Goal: Transaction & Acquisition: Purchase product/service

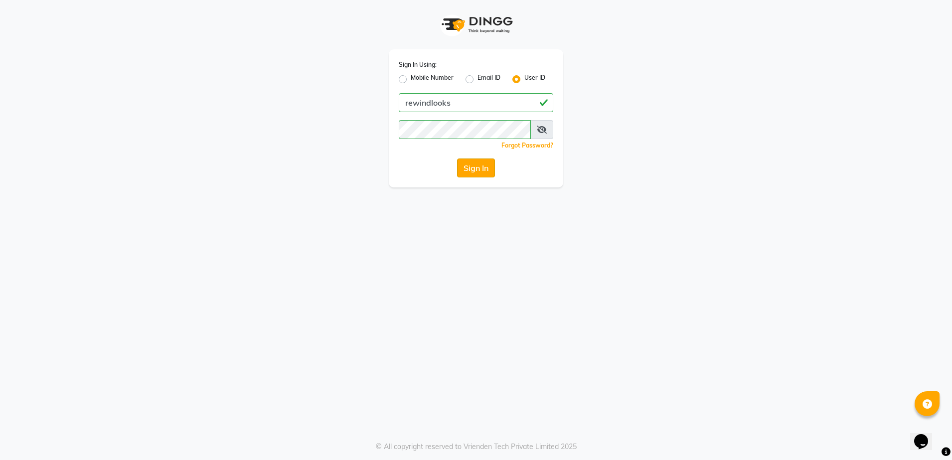
click at [482, 174] on button "Sign In" at bounding box center [476, 167] width 38 height 19
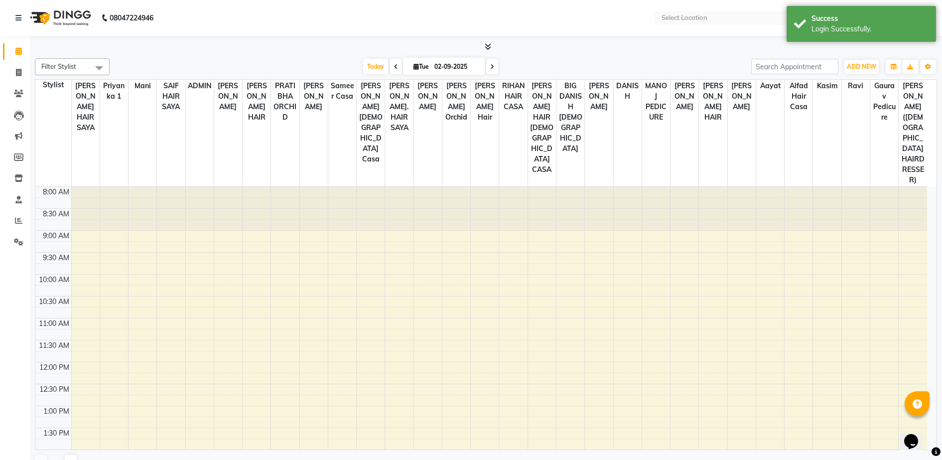
select select "en"
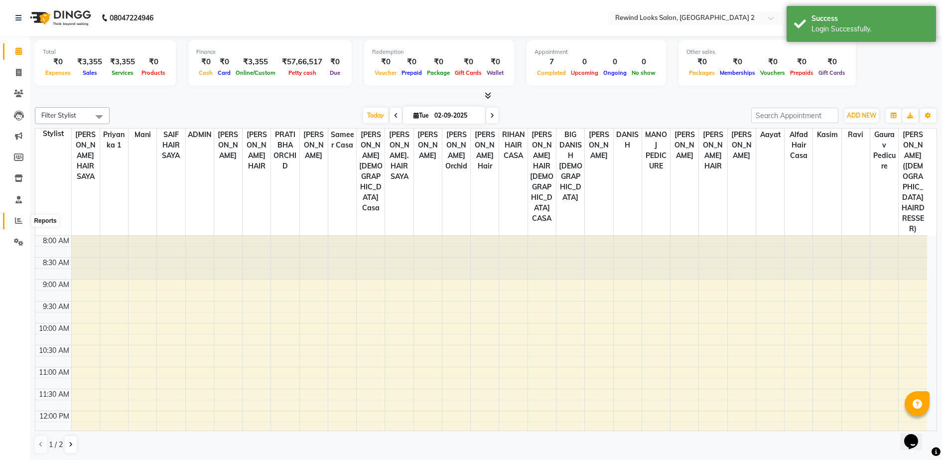
click at [25, 218] on span at bounding box center [18, 220] width 17 height 11
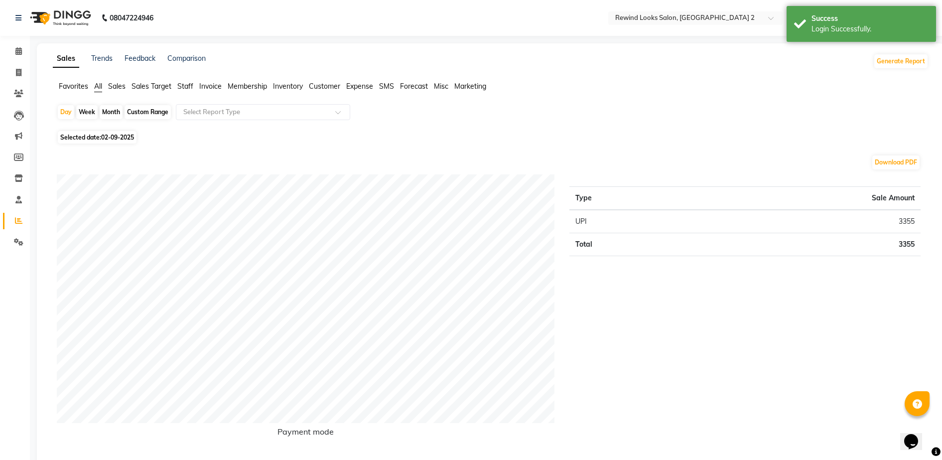
click at [105, 112] on div "Month" at bounding box center [111, 112] width 23 height 14
select select "9"
select select "2025"
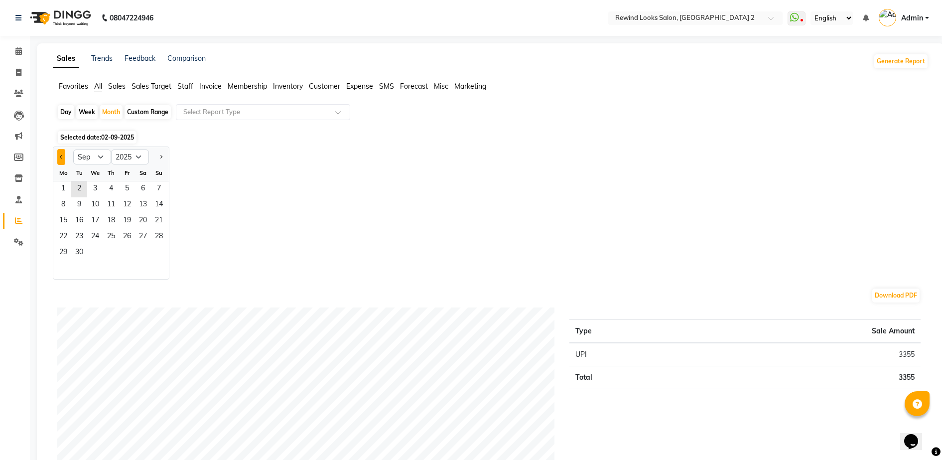
click at [58, 153] on button "Previous month" at bounding box center [61, 157] width 8 height 16
select select "8"
click at [128, 187] on span "1" at bounding box center [127, 189] width 16 height 16
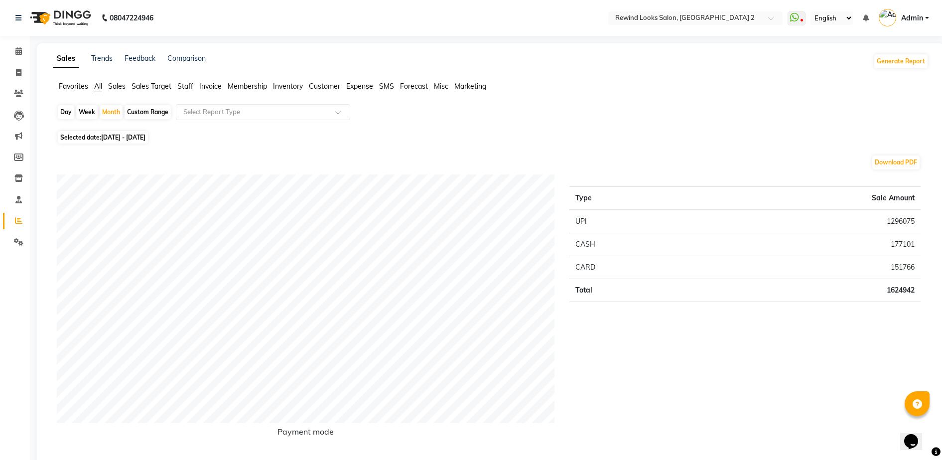
click at [188, 84] on span "Staff" at bounding box center [185, 86] width 16 height 9
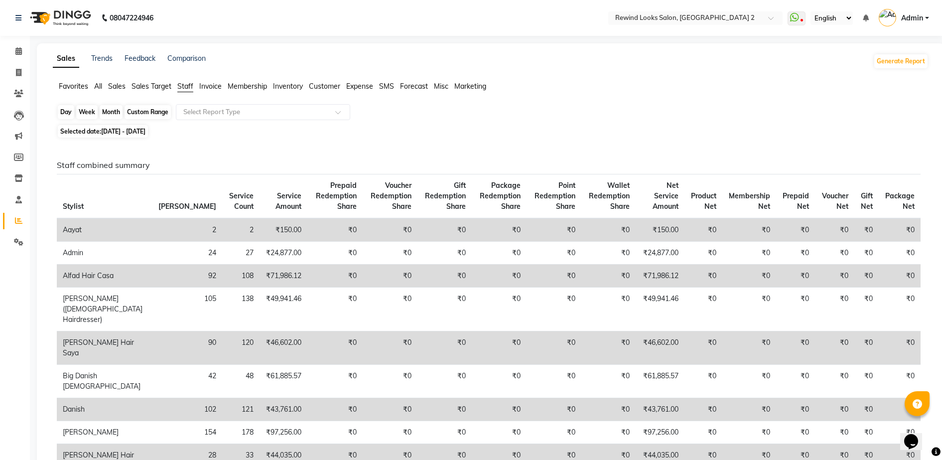
click at [117, 109] on div "Month" at bounding box center [111, 112] width 23 height 14
select select "8"
select select "2025"
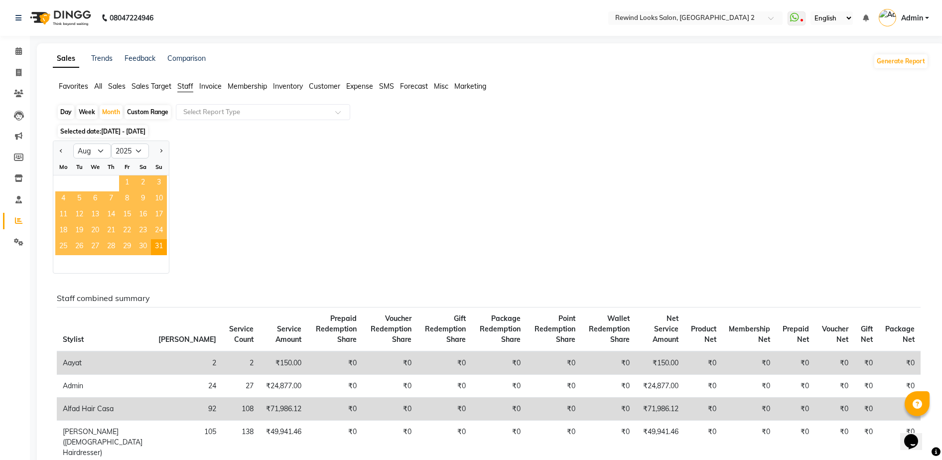
click at [129, 183] on span "1" at bounding box center [127, 183] width 16 height 16
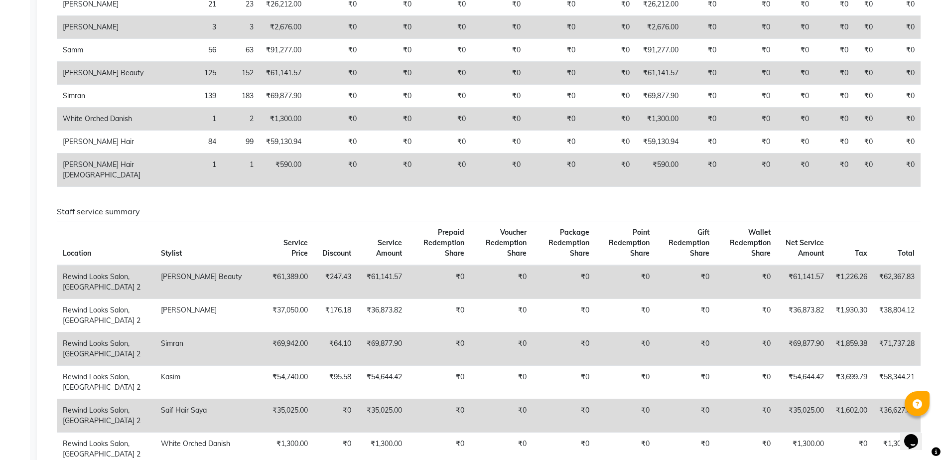
scroll to position [897, 0]
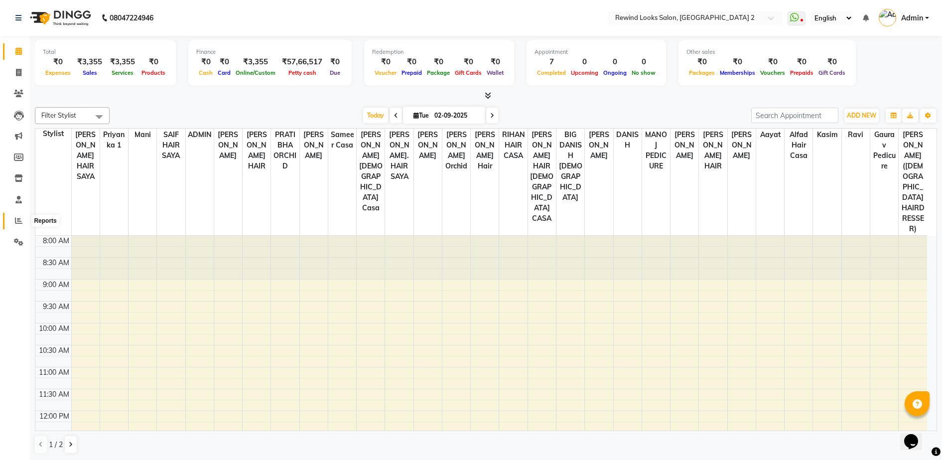
click at [24, 220] on span at bounding box center [18, 220] width 17 height 11
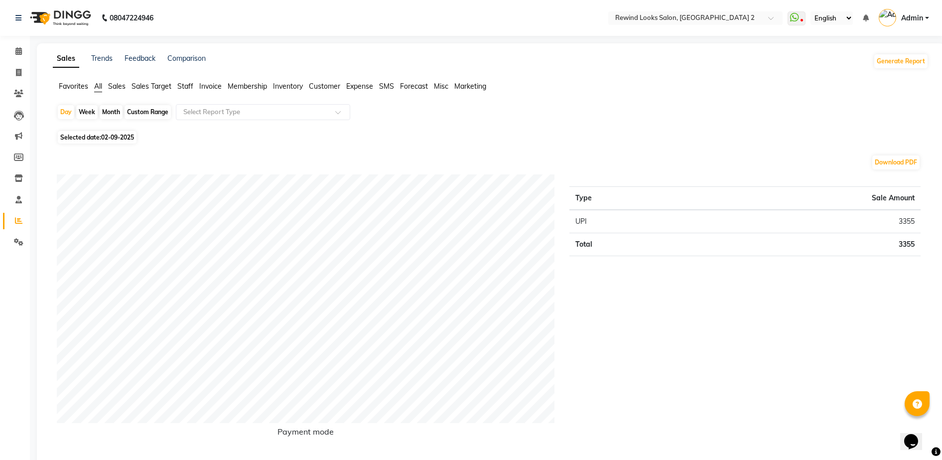
click at [188, 88] on span "Staff" at bounding box center [185, 86] width 16 height 9
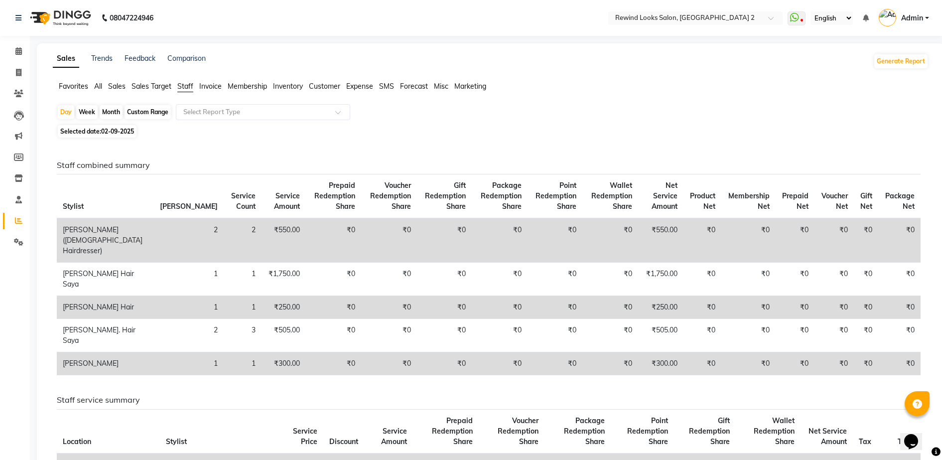
click at [113, 112] on div "Month" at bounding box center [111, 112] width 23 height 14
select select "9"
select select "2025"
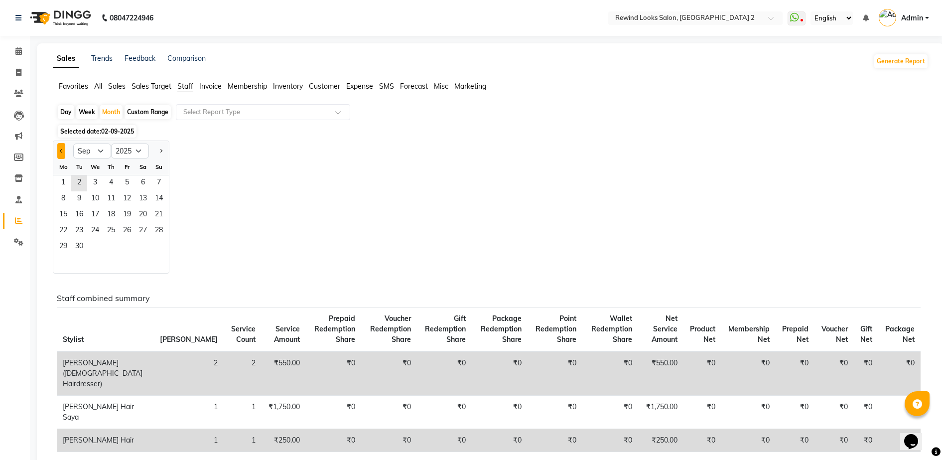
click at [60, 152] on button "Previous month" at bounding box center [61, 151] width 8 height 16
select select "8"
click at [131, 183] on span "1" at bounding box center [127, 183] width 16 height 16
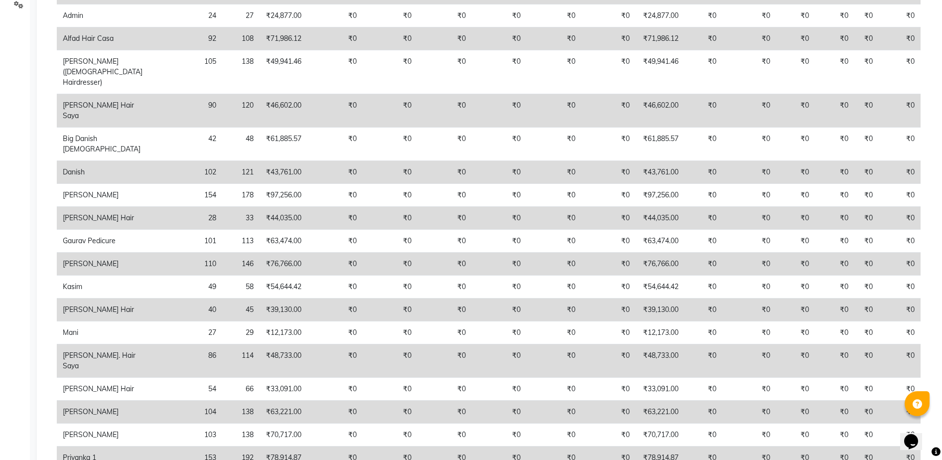
scroll to position [249, 0]
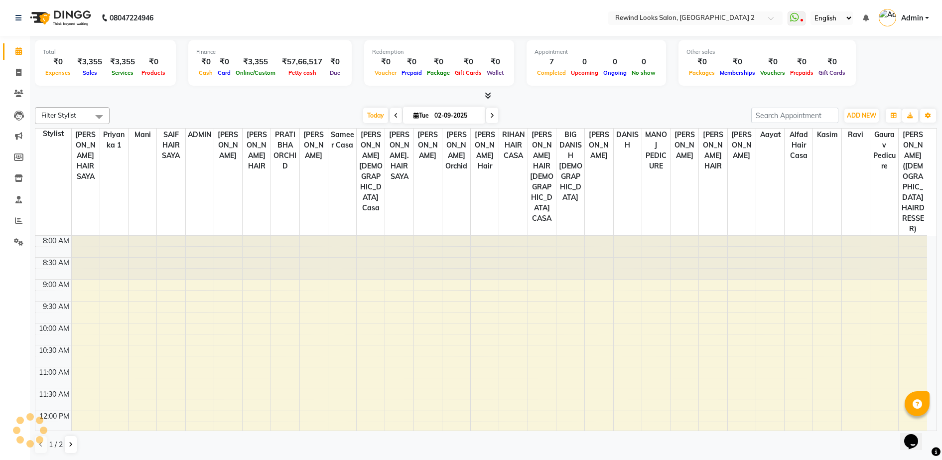
scroll to position [0, 0]
click at [17, 224] on span at bounding box center [18, 220] width 17 height 11
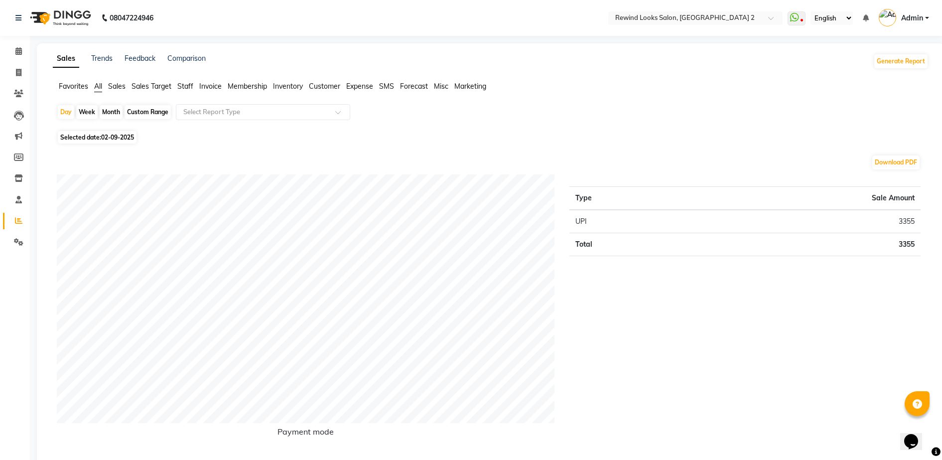
click at [112, 110] on div "Month" at bounding box center [111, 112] width 23 height 14
select select "9"
select select "2025"
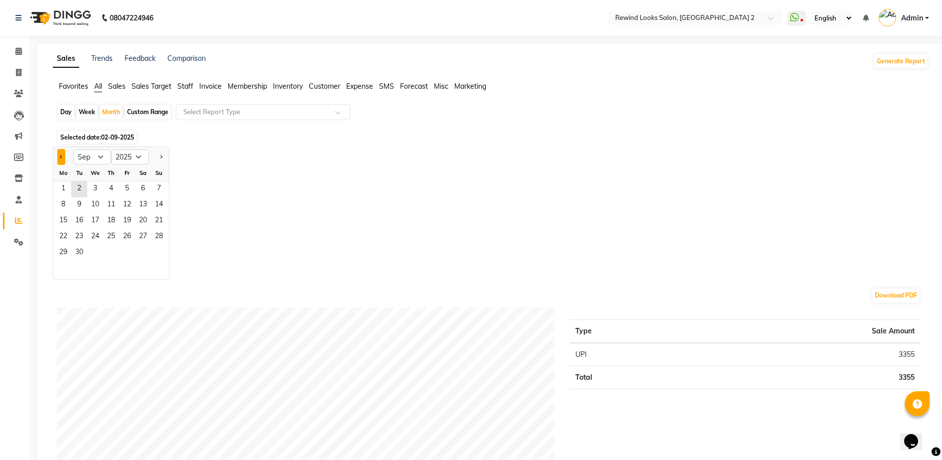
click at [60, 151] on button "Previous month" at bounding box center [61, 157] width 8 height 16
select select "8"
click at [128, 185] on span "1" at bounding box center [127, 189] width 16 height 16
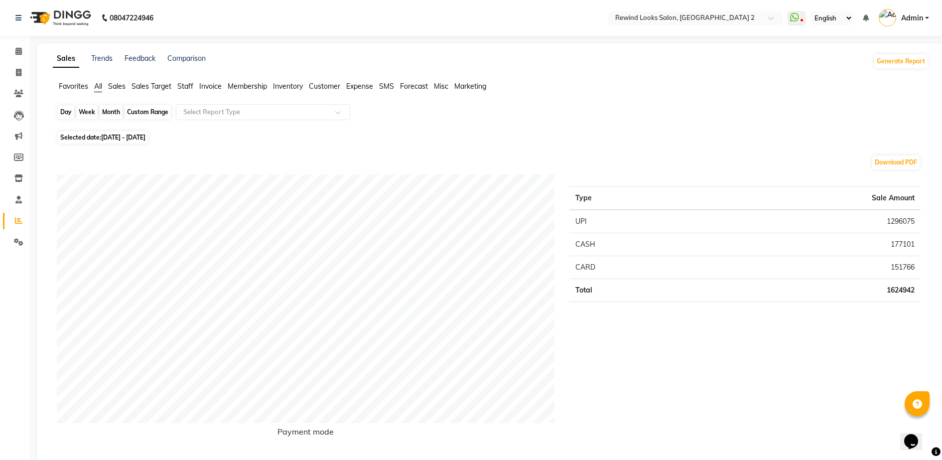
click at [110, 115] on div "Month" at bounding box center [111, 112] width 23 height 14
select select "8"
select select "2025"
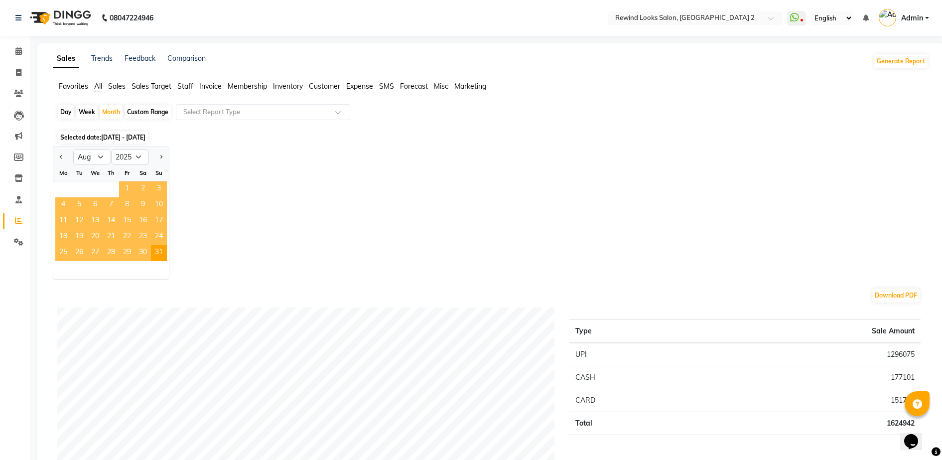
click at [125, 189] on span "1" at bounding box center [127, 189] width 16 height 16
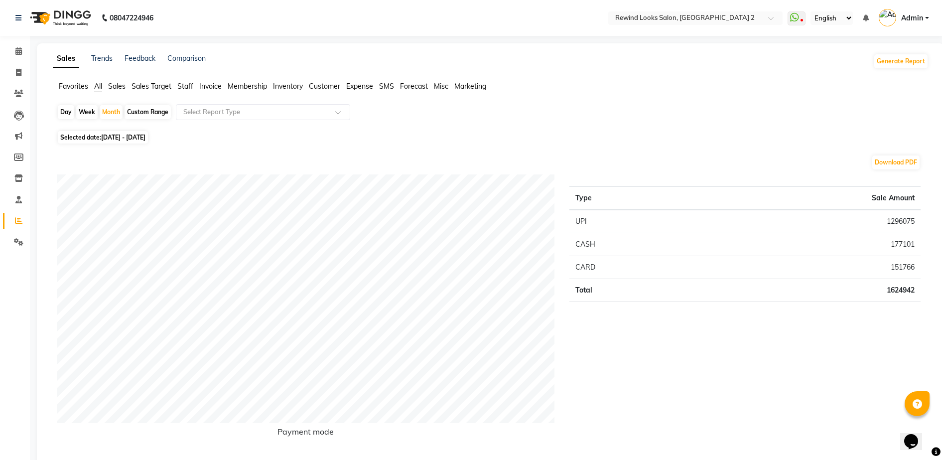
click at [187, 83] on span "Staff" at bounding box center [185, 86] width 16 height 9
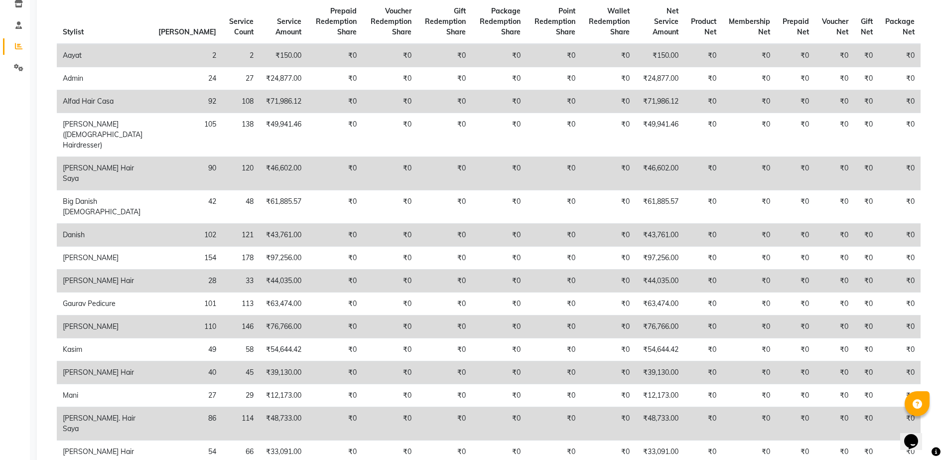
scroll to position [199, 0]
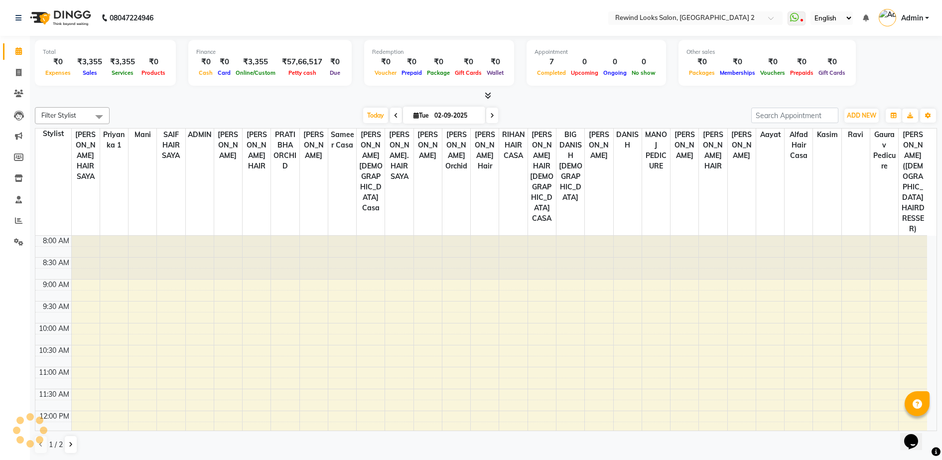
scroll to position [0, 0]
click at [19, 221] on icon at bounding box center [18, 219] width 7 height 7
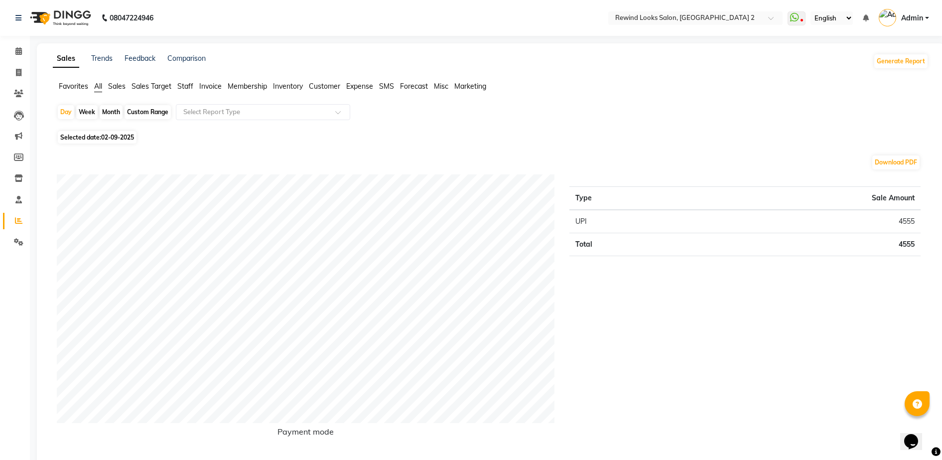
click at [86, 115] on div "Week" at bounding box center [86, 112] width 21 height 14
select select "9"
select select "2025"
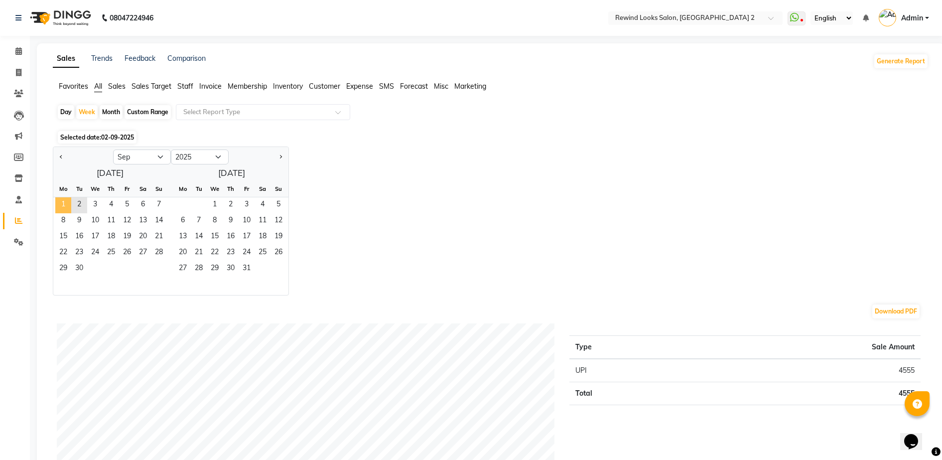
click at [66, 206] on span "1" at bounding box center [63, 205] width 16 height 16
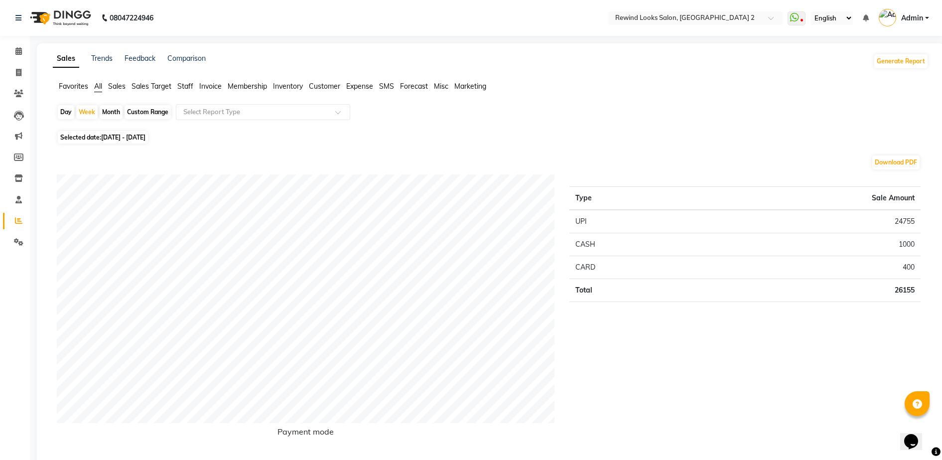
click at [185, 87] on span "Staff" at bounding box center [185, 86] width 16 height 9
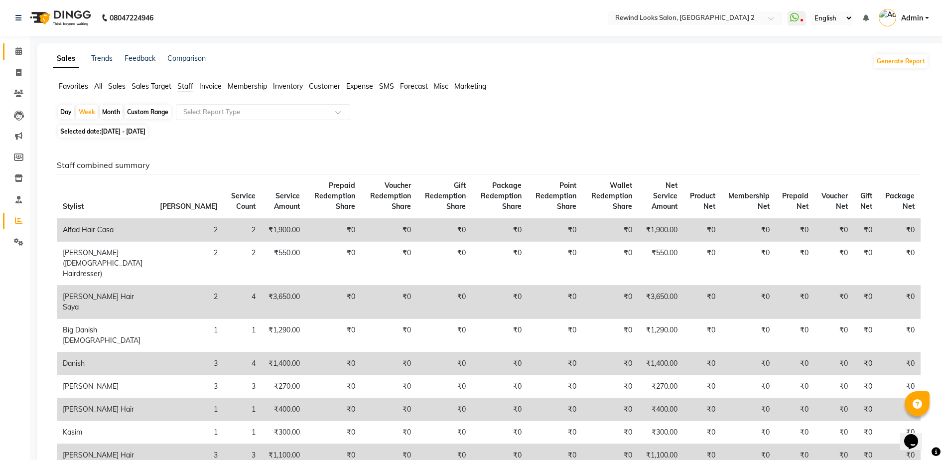
click at [13, 58] on link "Calendar" at bounding box center [15, 51] width 24 height 16
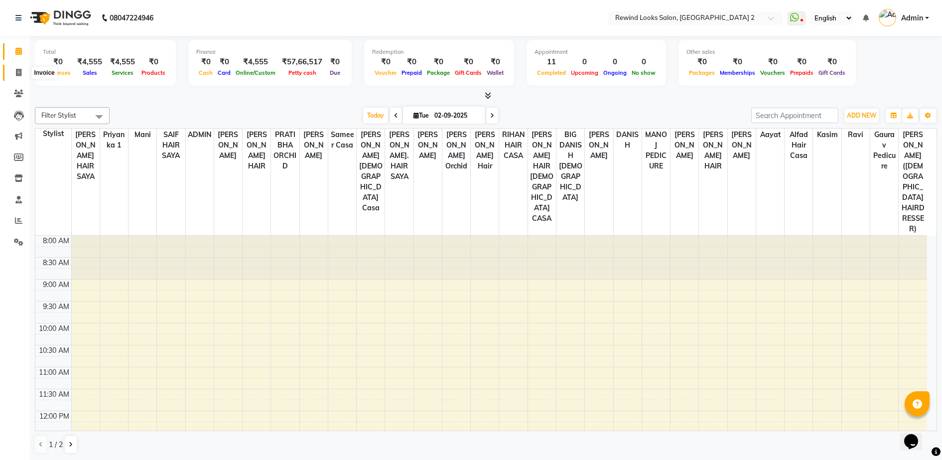
click at [20, 71] on icon at bounding box center [18, 72] width 5 height 7
select select "service"
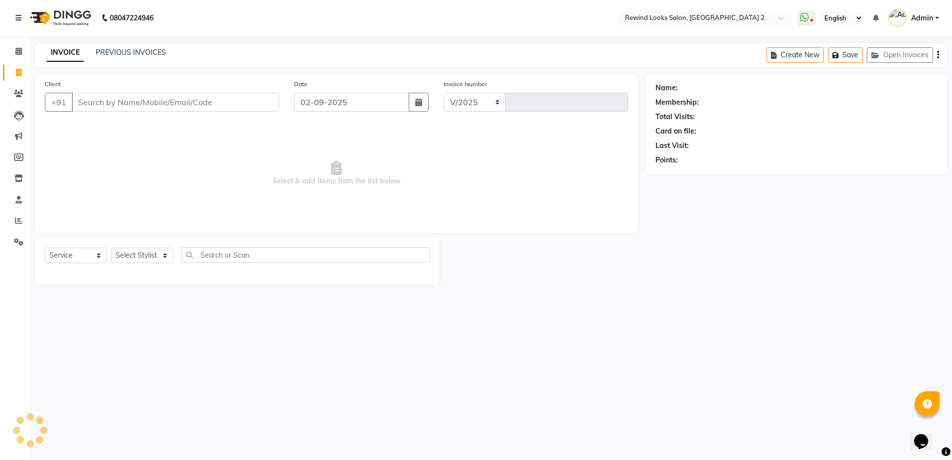
select select "4640"
type input "9270"
select select "27076"
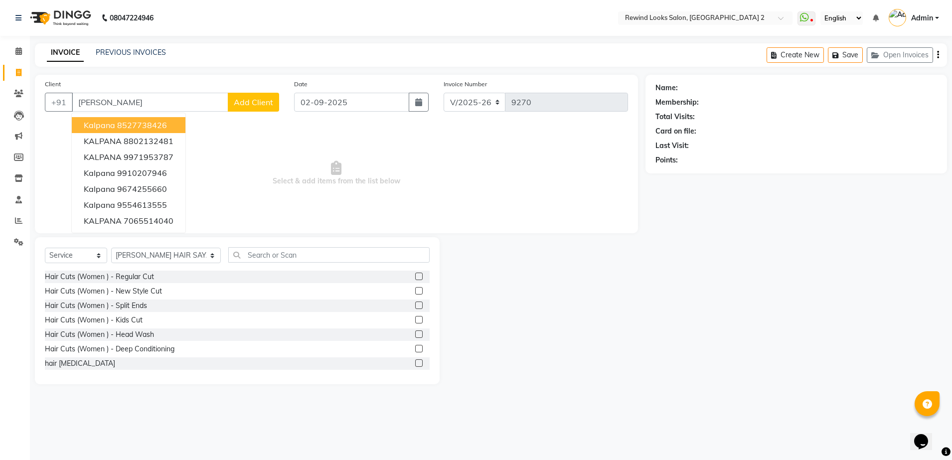
click at [142, 123] on ngb-highlight "8527738426" at bounding box center [142, 125] width 50 height 10
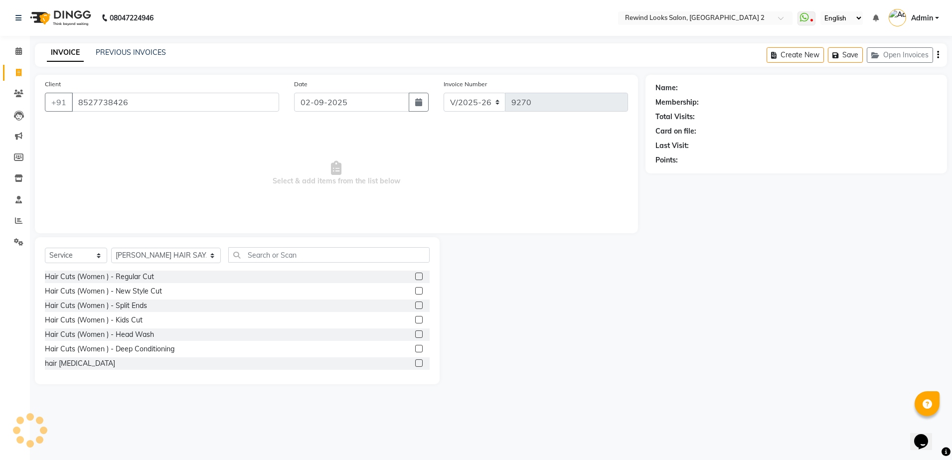
type input "8527738426"
select select "1: Object"
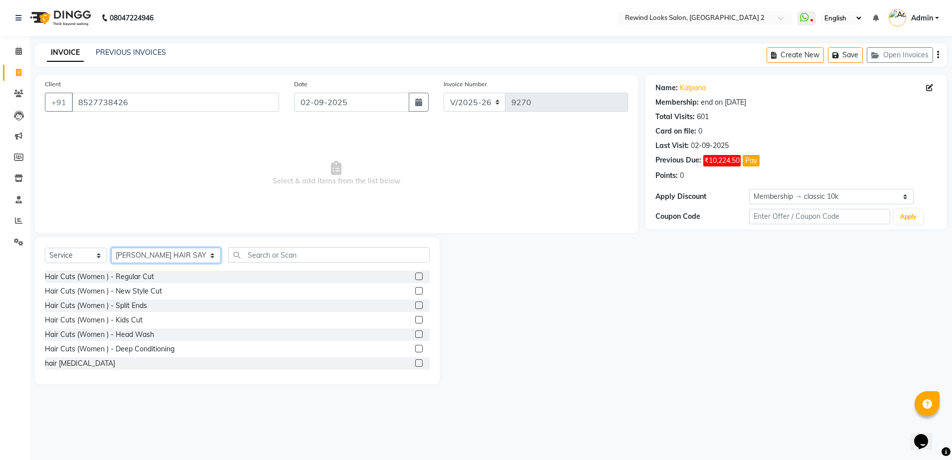
click at [131, 250] on select "Select Stylist aayat ADMIN Alfad hair Casa [PERSON_NAME] ([DEMOGRAPHIC_DATA] HA…" at bounding box center [166, 255] width 110 height 15
select select "58106"
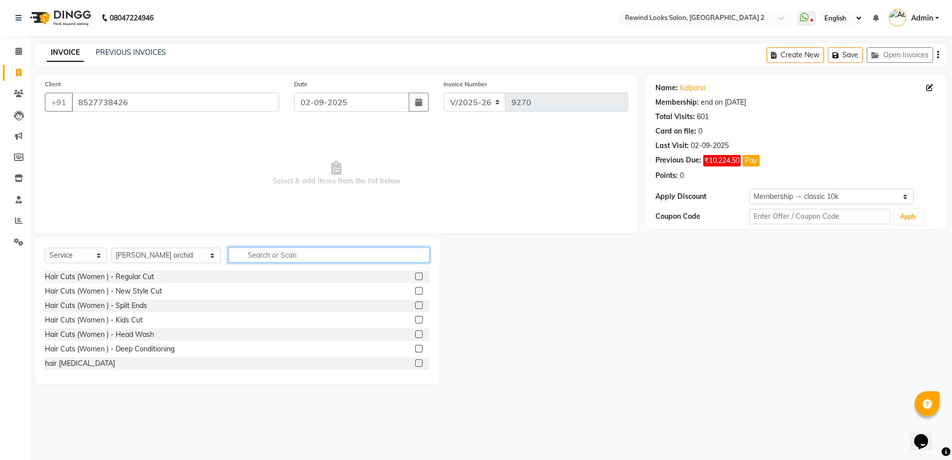
click at [253, 254] on input "text" at bounding box center [328, 254] width 201 height 15
type input "WAXIN"
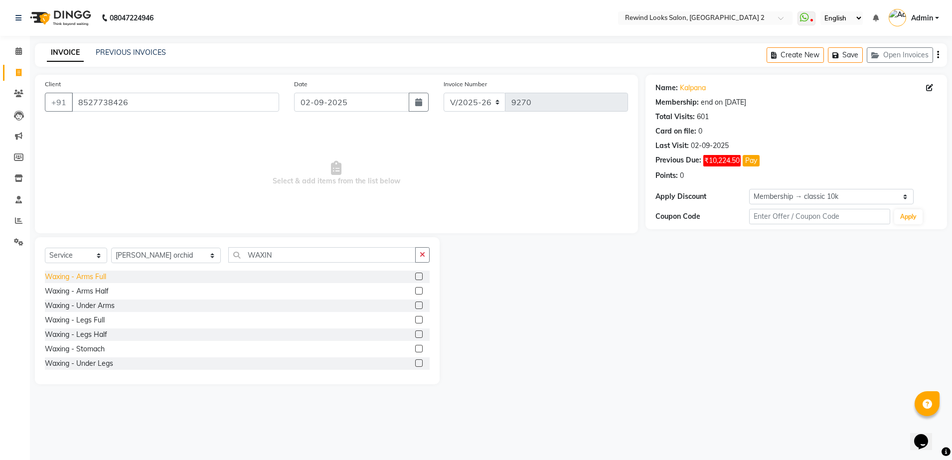
click at [63, 281] on div "Waxing - Arms Full" at bounding box center [75, 277] width 61 height 10
checkbox input "false"
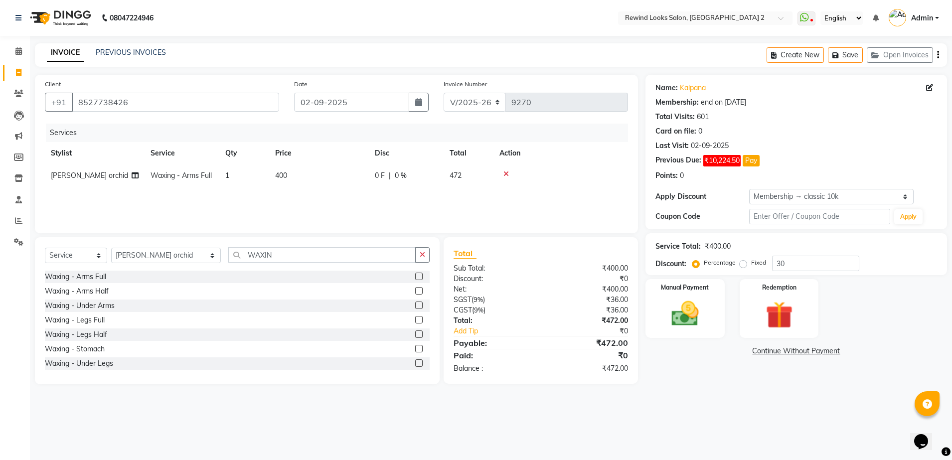
click at [67, 325] on div "Waxing - Legs Full" at bounding box center [237, 320] width 385 height 12
click at [67, 322] on div "Waxing - Legs Full" at bounding box center [75, 320] width 60 height 10
checkbox input "false"
click at [938, 55] on icon "button" at bounding box center [938, 55] width 2 height 0
select select "27076"
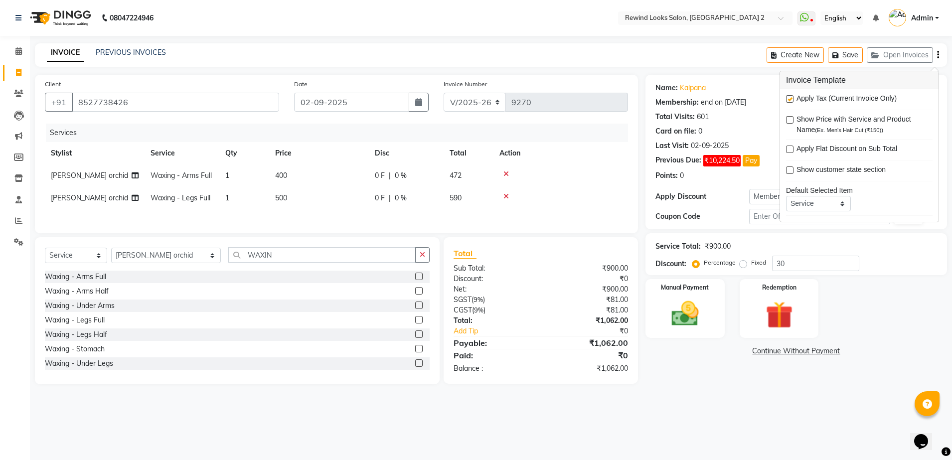
click at [791, 98] on label at bounding box center [789, 98] width 7 height 7
click at [791, 98] on input "checkbox" at bounding box center [789, 99] width 6 height 6
checkbox input "false"
click at [279, 173] on span "400" at bounding box center [281, 175] width 12 height 9
select select "58106"
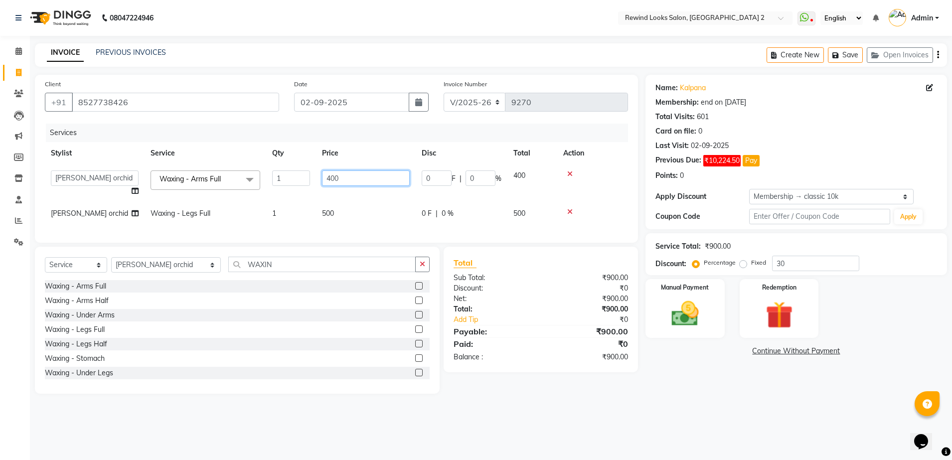
click at [332, 179] on input "400" at bounding box center [366, 177] width 88 height 15
type input "500"
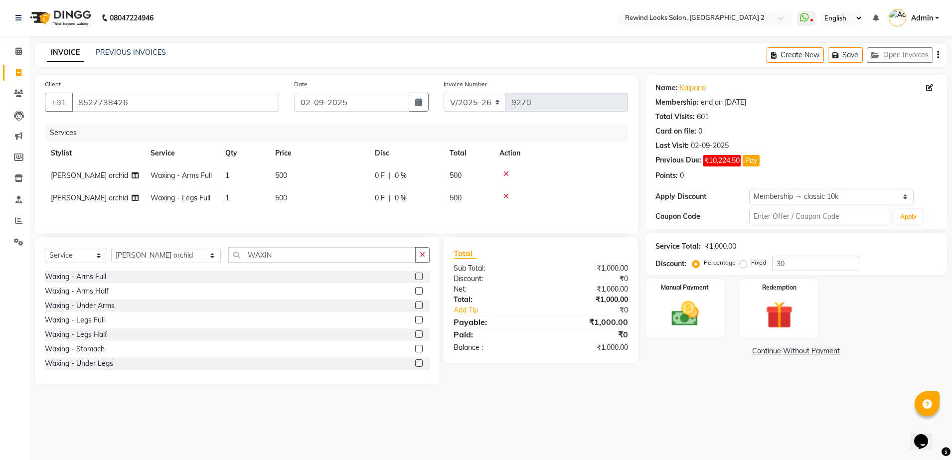
click at [327, 211] on div "Services Stylist Service Qty Price Disc Total Action [PERSON_NAME] orchid Waxin…" at bounding box center [336, 174] width 583 height 100
click at [283, 198] on span "500" at bounding box center [281, 197] width 12 height 9
select select "58106"
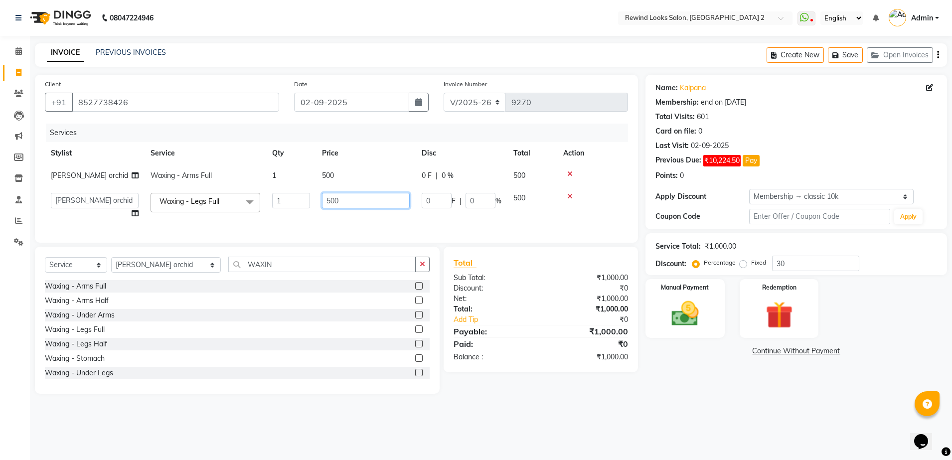
click at [334, 202] on input "500" at bounding box center [366, 200] width 88 height 15
type input "550"
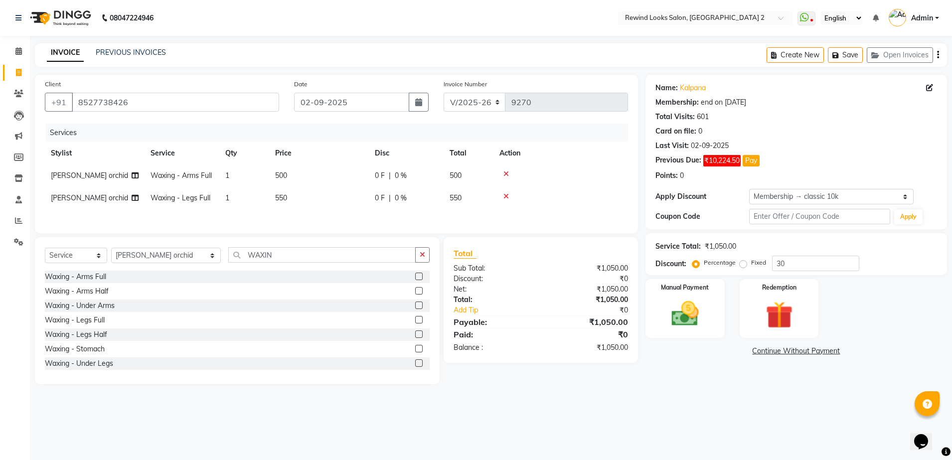
click at [448, 223] on div "Services Stylist Service Qty Price Disc Total Action [PERSON_NAME] orchid Waxin…" at bounding box center [336, 174] width 583 height 100
click at [689, 319] on img at bounding box center [685, 313] width 46 height 33
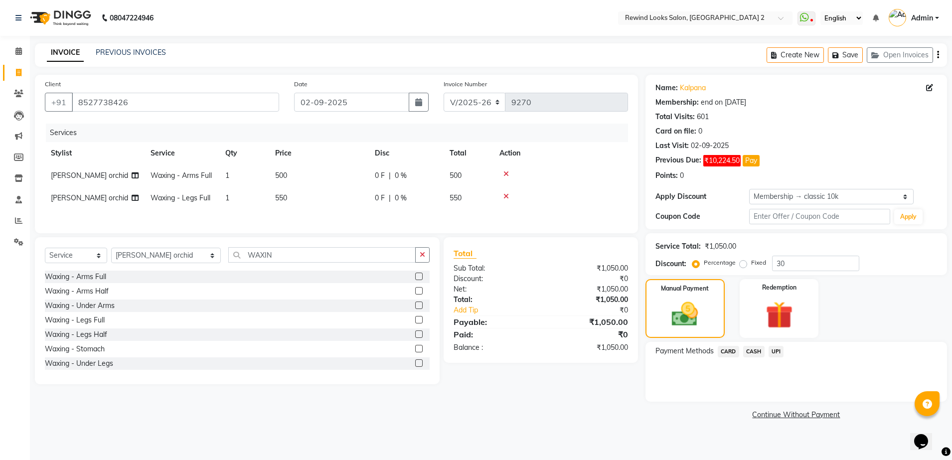
click at [754, 353] on span "CASH" at bounding box center [753, 351] width 21 height 11
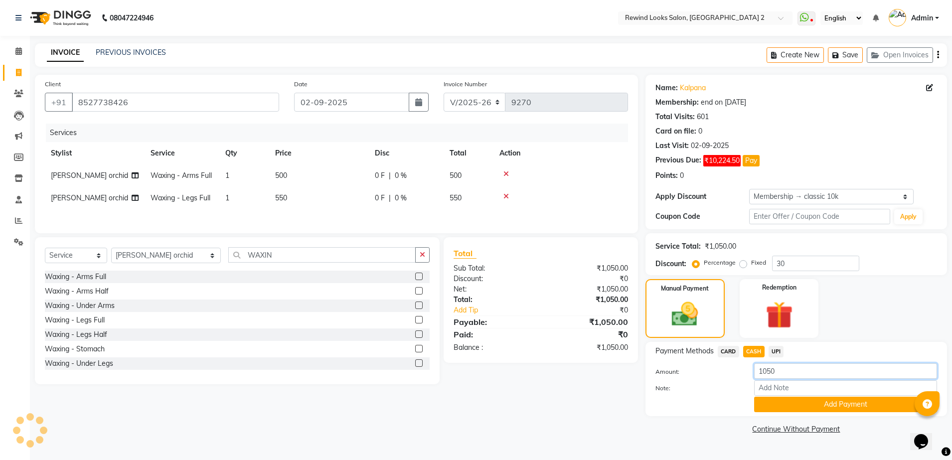
click at [772, 371] on input "1050" at bounding box center [845, 370] width 183 height 15
type input "1000"
click at [778, 402] on button "Add Payment" at bounding box center [845, 404] width 183 height 15
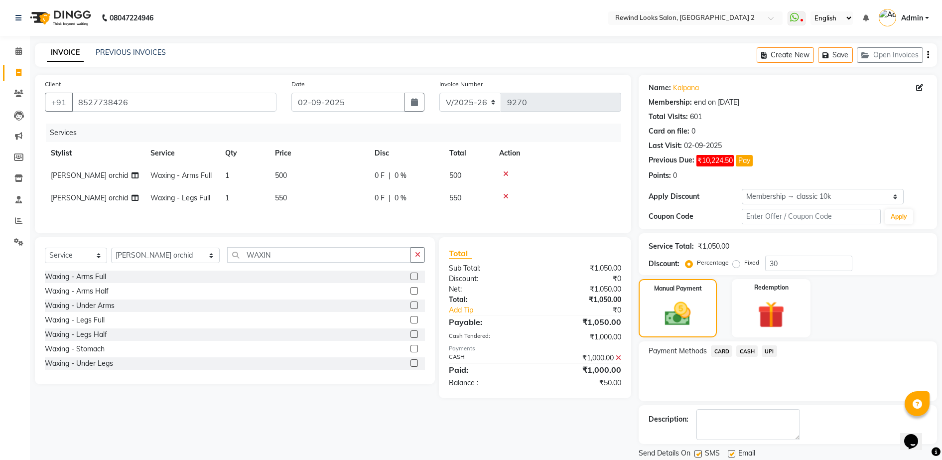
click at [767, 352] on span "UPI" at bounding box center [769, 350] width 15 height 11
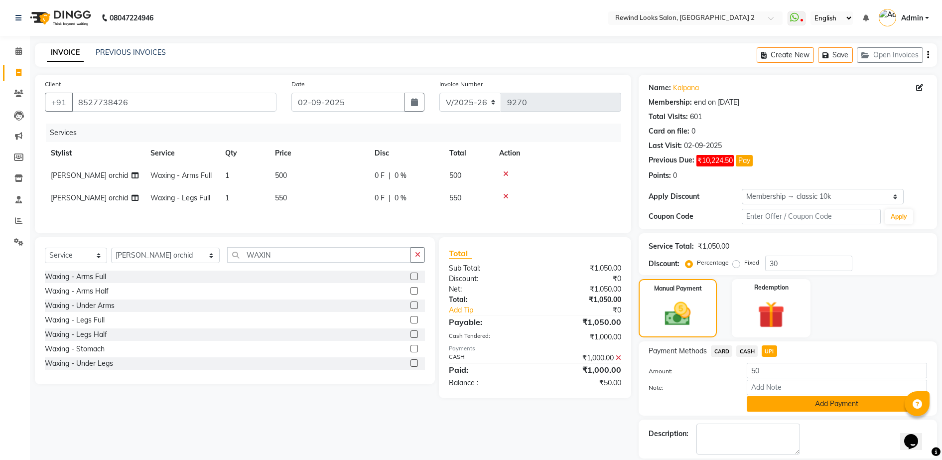
click at [770, 406] on button "Add Payment" at bounding box center [837, 403] width 180 height 15
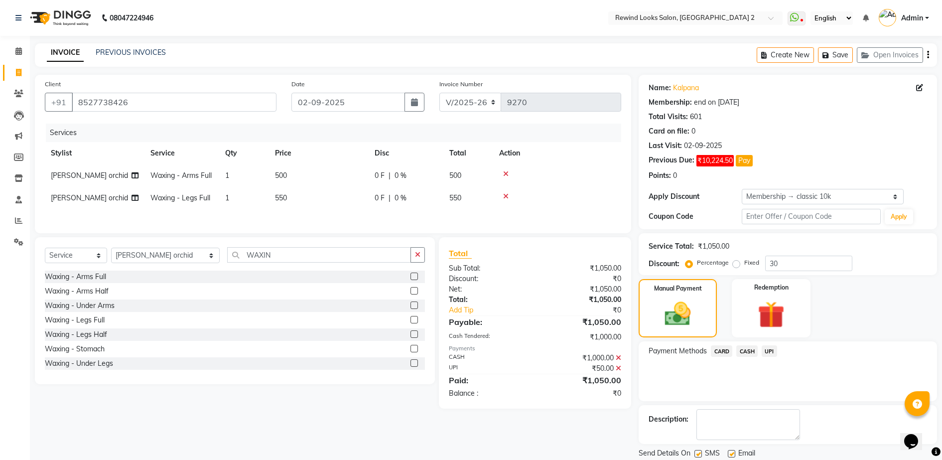
scroll to position [33, 0]
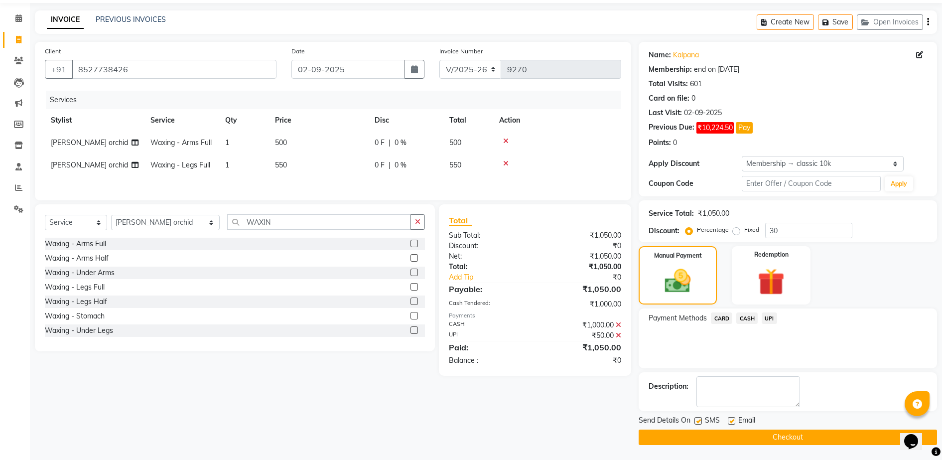
click at [779, 439] on button "Checkout" at bounding box center [788, 436] width 298 height 15
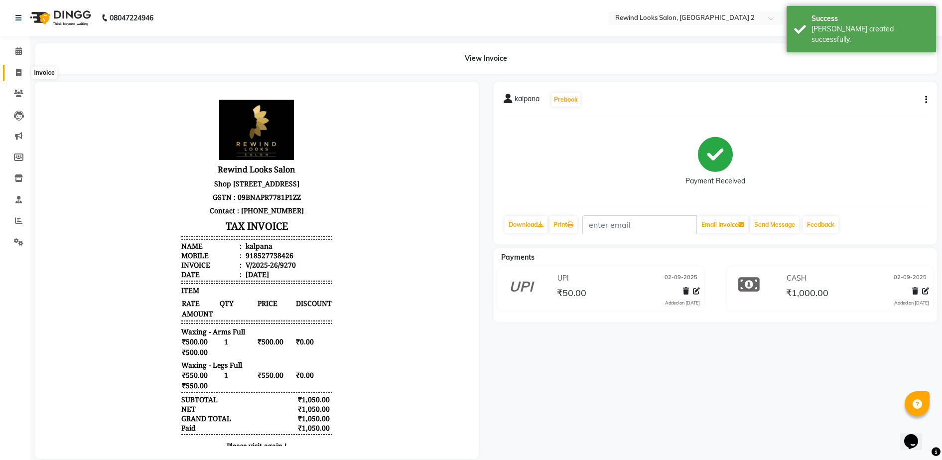
click at [18, 75] on icon at bounding box center [18, 72] width 5 height 7
select select "4640"
select select "service"
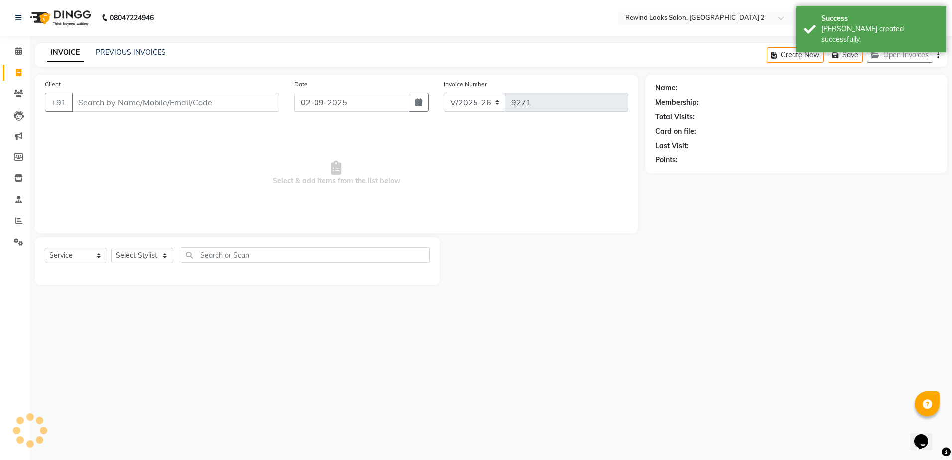
select select "27076"
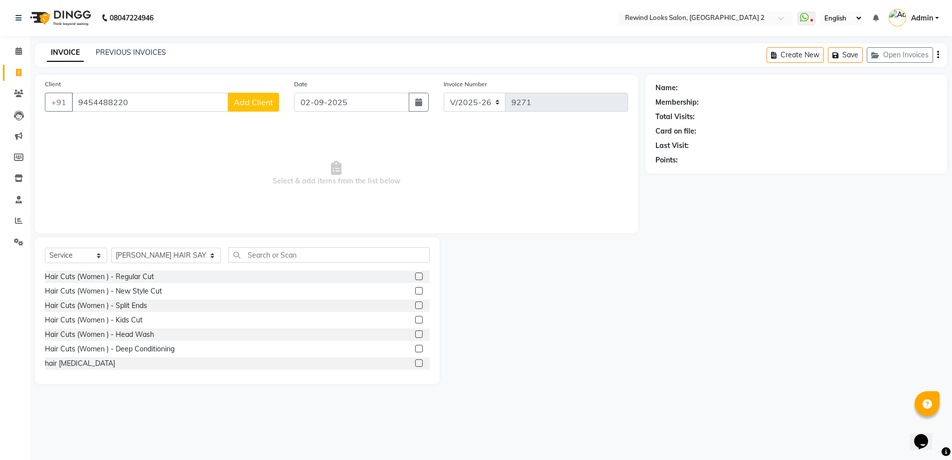
type input "9454488220"
click at [248, 107] on button "Add Client" at bounding box center [253, 102] width 51 height 19
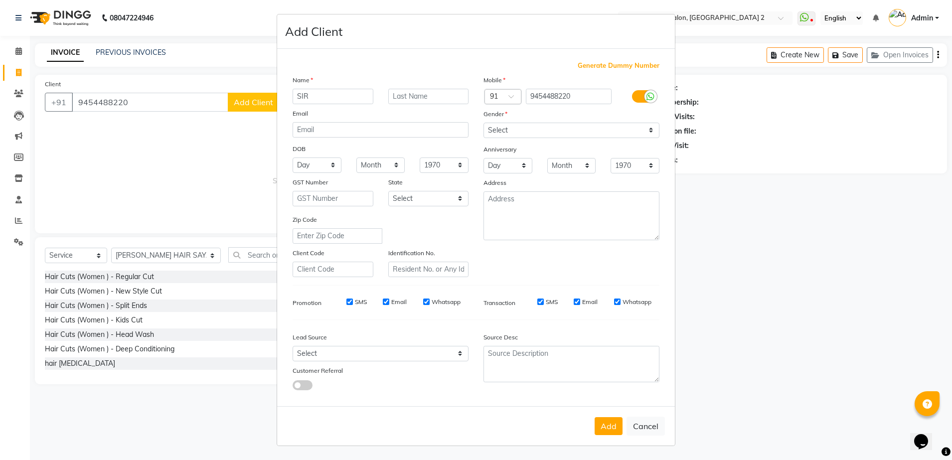
type input "SIR"
click at [533, 131] on select "Select [DEMOGRAPHIC_DATA] [DEMOGRAPHIC_DATA] Other Prefer Not To Say" at bounding box center [571, 130] width 176 height 15
select select "[DEMOGRAPHIC_DATA]"
click at [483, 123] on select "Select [DEMOGRAPHIC_DATA] [DEMOGRAPHIC_DATA] Other Prefer Not To Say" at bounding box center [571, 130] width 176 height 15
click at [600, 427] on button "Add" at bounding box center [608, 426] width 28 height 18
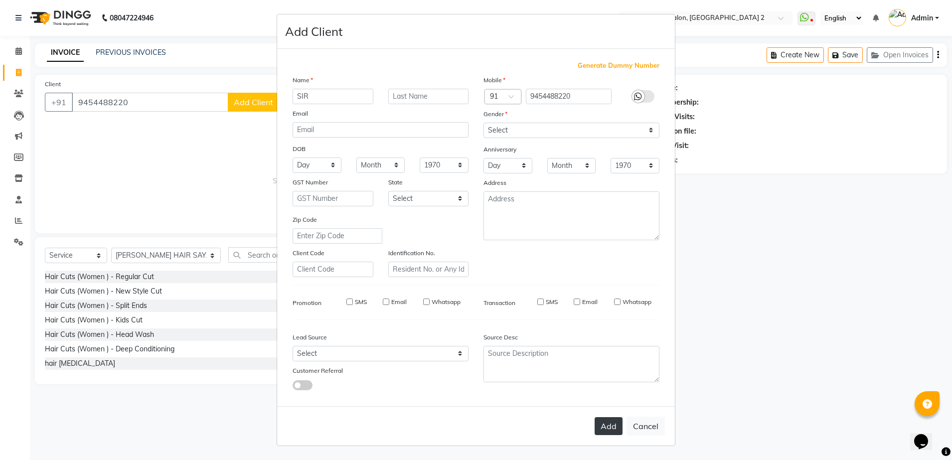
select select
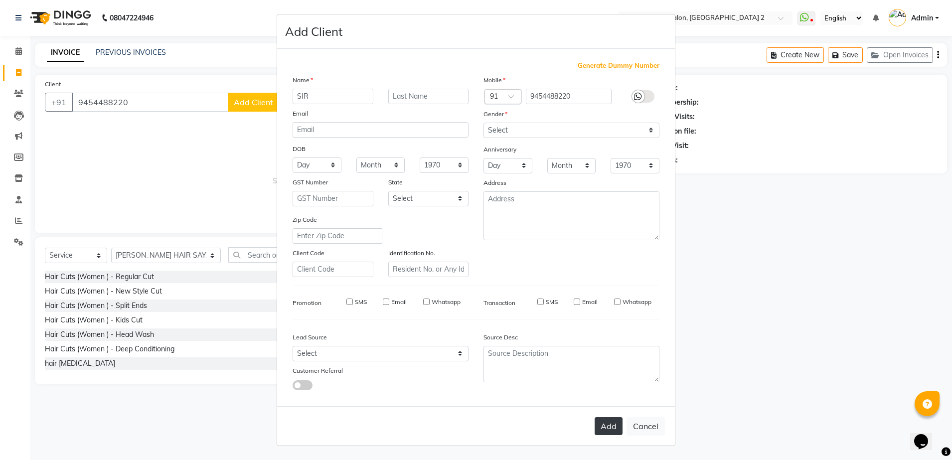
select select
checkbox input "false"
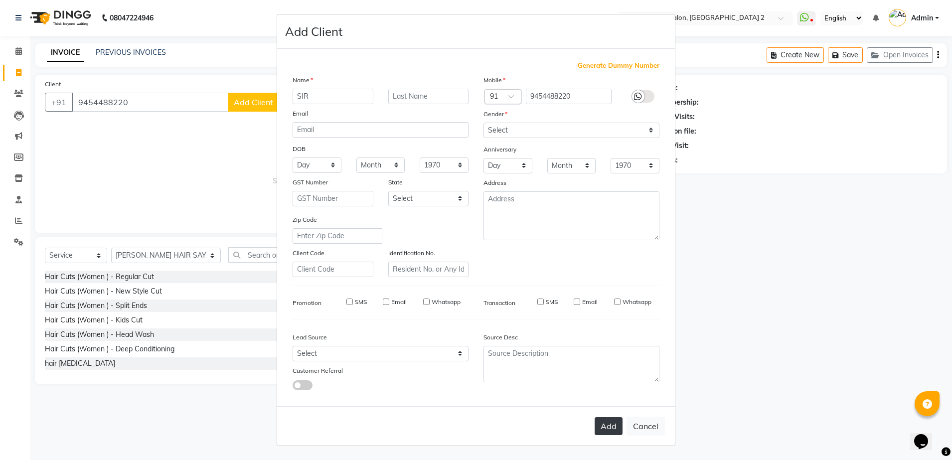
checkbox input "false"
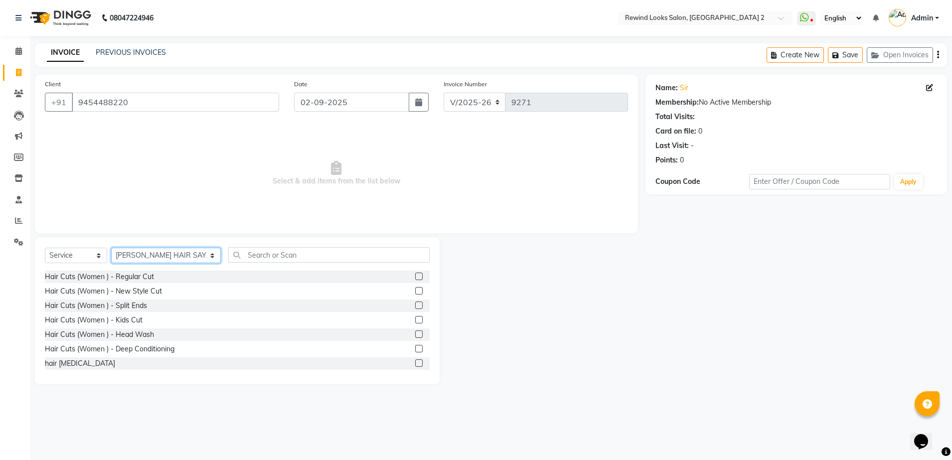
click at [163, 257] on select "Select Stylist aayat ADMIN Alfad hair Casa [PERSON_NAME] ([DEMOGRAPHIC_DATA] HA…" at bounding box center [166, 255] width 110 height 15
select select "42795"
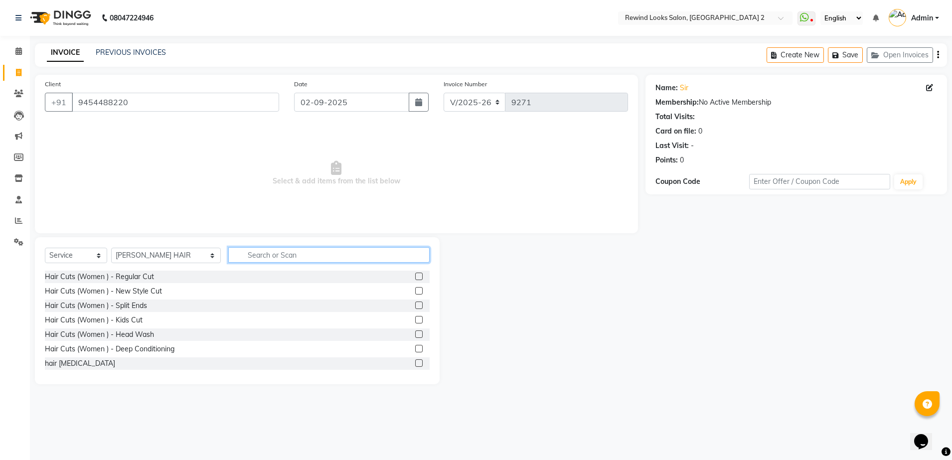
click at [266, 252] on input "text" at bounding box center [328, 254] width 201 height 15
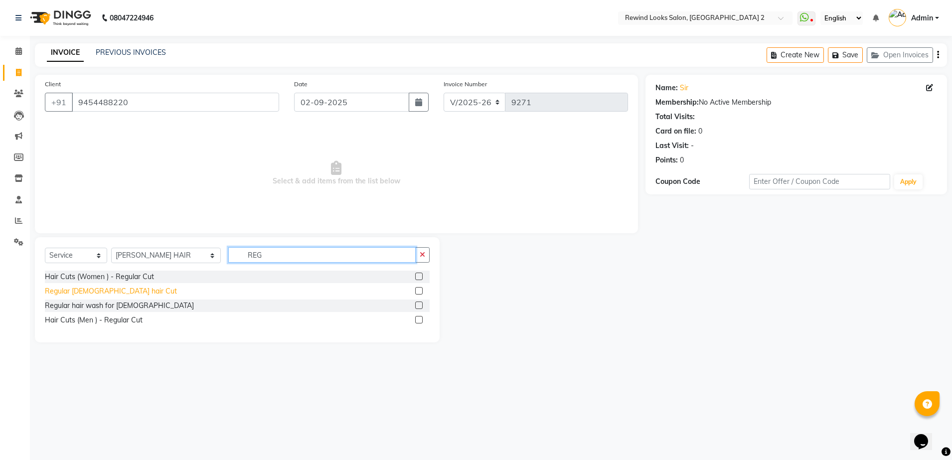
type input "REG"
click at [81, 292] on div "Regular [DEMOGRAPHIC_DATA] hair Cut" at bounding box center [111, 291] width 132 height 10
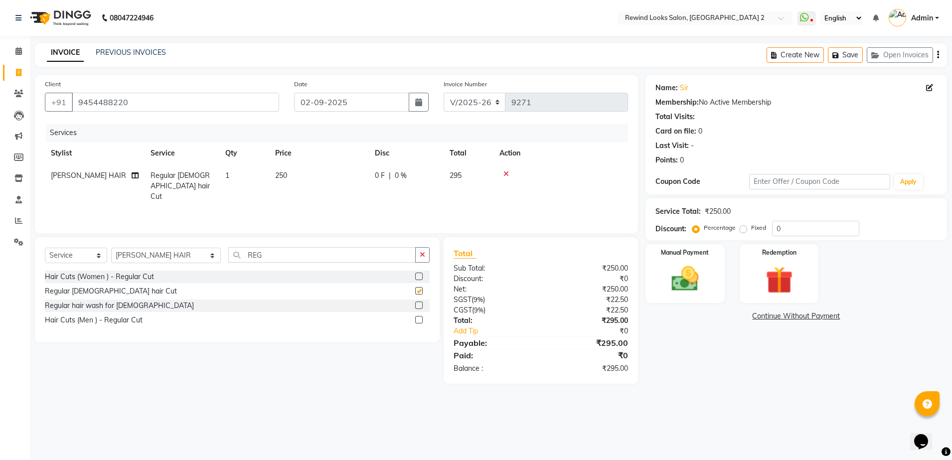
checkbox input "false"
click at [253, 259] on input "REG" at bounding box center [321, 254] width 187 height 15
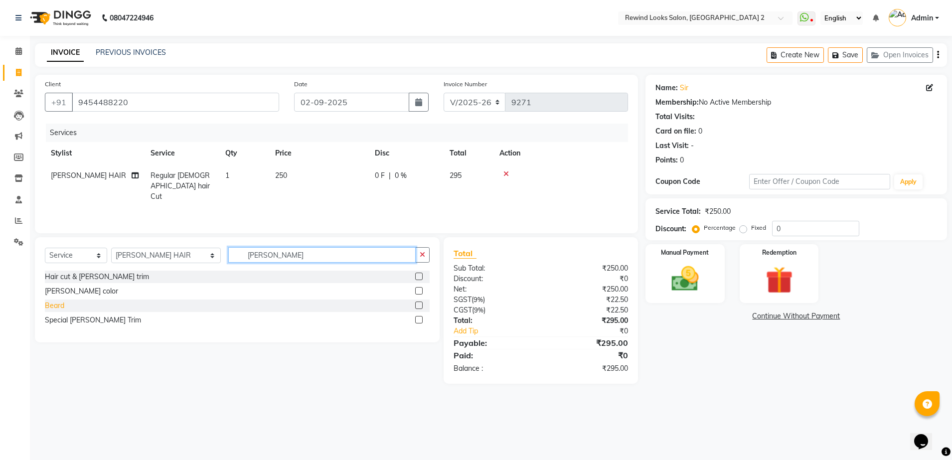
type input "[PERSON_NAME]"
click at [59, 304] on div "Beard" at bounding box center [54, 305] width 19 height 10
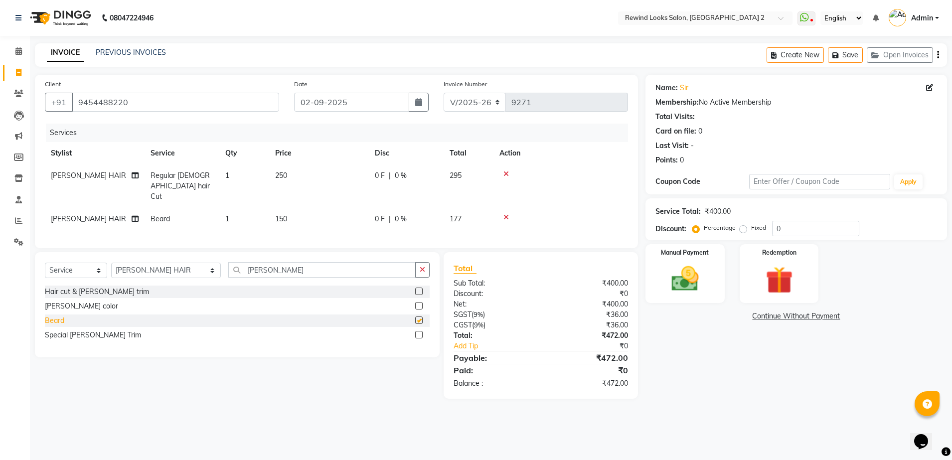
checkbox input "false"
click at [939, 53] on div "Create New Save Open Invoices" at bounding box center [856, 54] width 180 height 23
click at [938, 55] on icon "button" at bounding box center [938, 55] width 2 height 0
select select "27076"
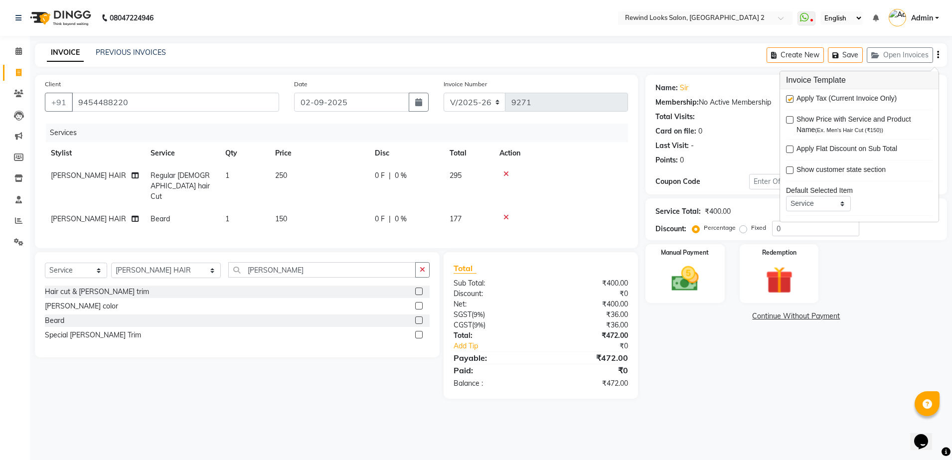
click at [791, 98] on label at bounding box center [789, 98] width 7 height 7
click at [791, 98] on input "checkbox" at bounding box center [789, 99] width 6 height 6
checkbox input "false"
click at [691, 289] on img at bounding box center [685, 279] width 46 height 33
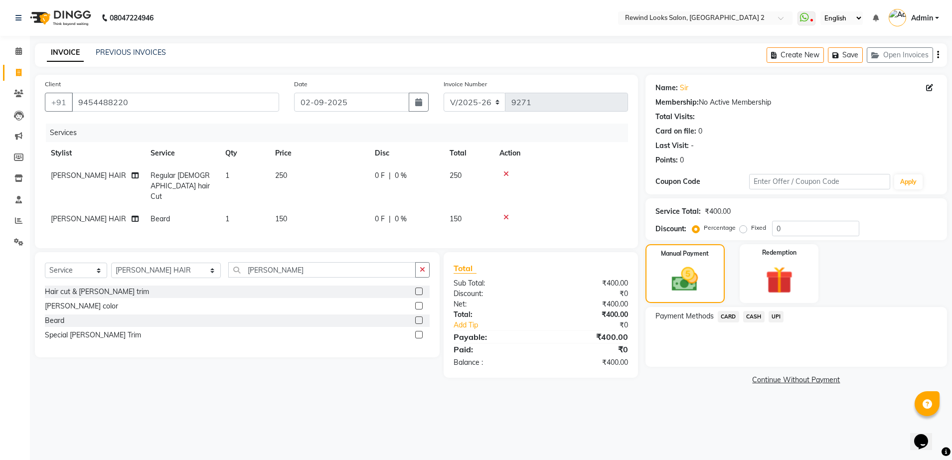
click at [777, 316] on span "UPI" at bounding box center [775, 316] width 15 height 11
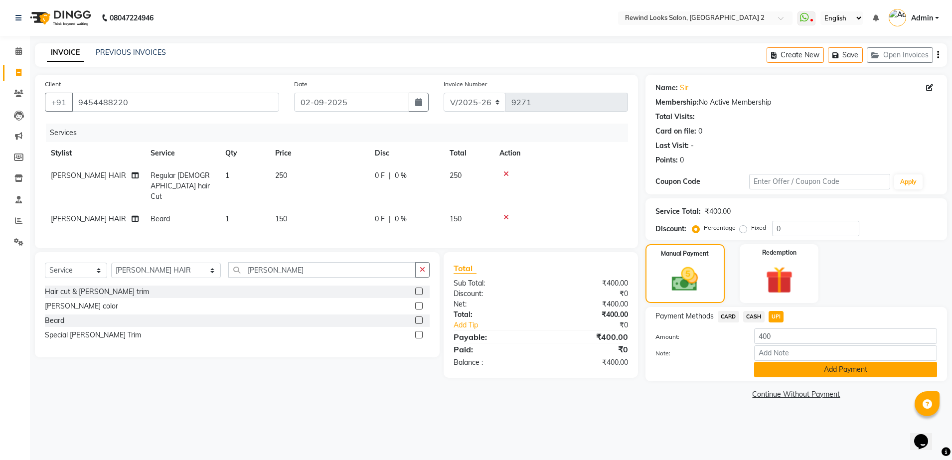
click at [784, 375] on button "Add Payment" at bounding box center [845, 369] width 183 height 15
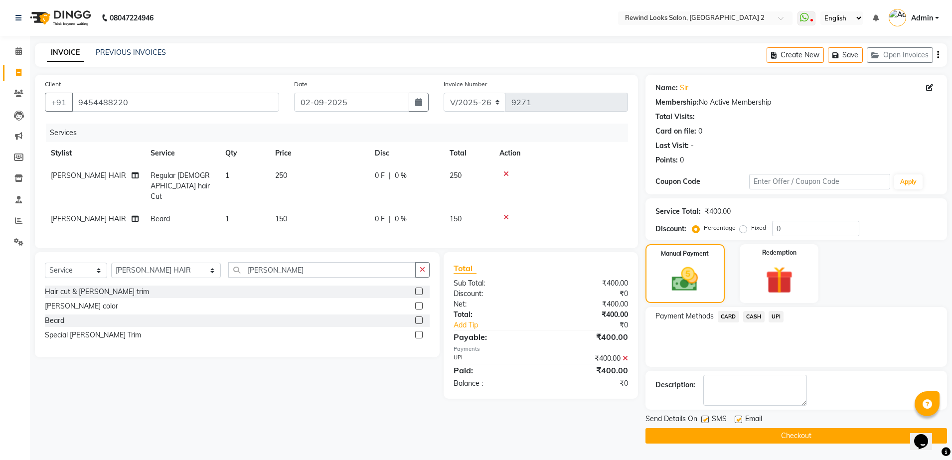
click at [749, 434] on button "Checkout" at bounding box center [795, 435] width 301 height 15
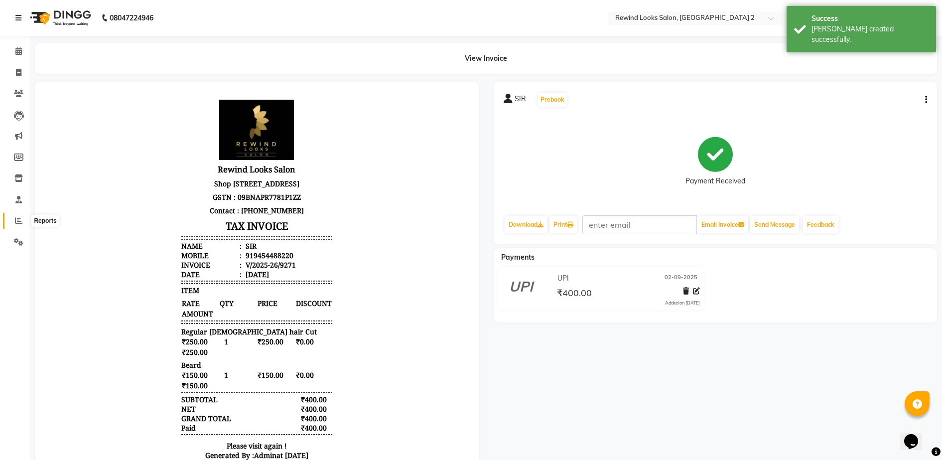
click at [22, 218] on icon at bounding box center [18, 220] width 7 height 7
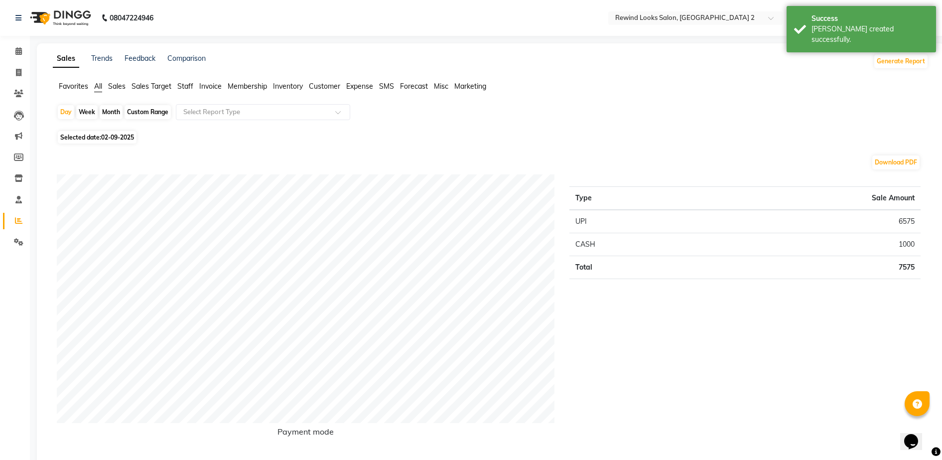
click at [112, 111] on div "Month" at bounding box center [111, 112] width 23 height 14
select select "9"
select select "2025"
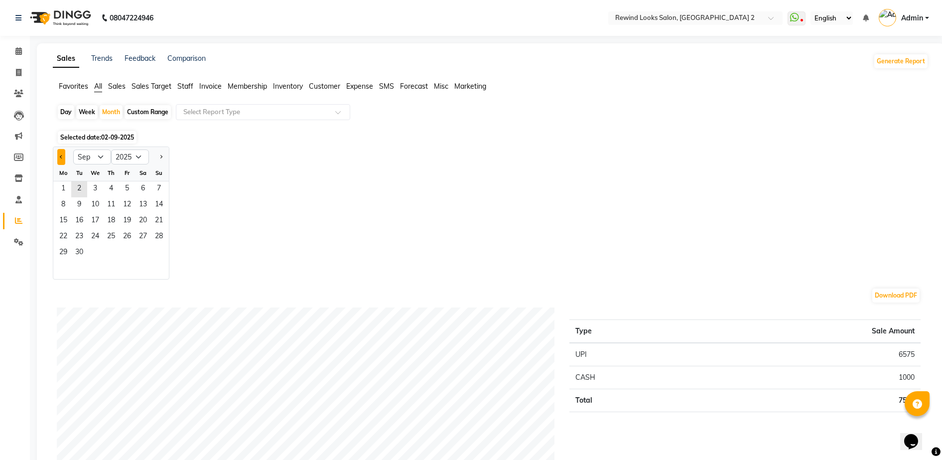
click at [61, 160] on button "Previous month" at bounding box center [61, 157] width 8 height 16
select select "8"
click at [128, 190] on span "1" at bounding box center [127, 189] width 16 height 16
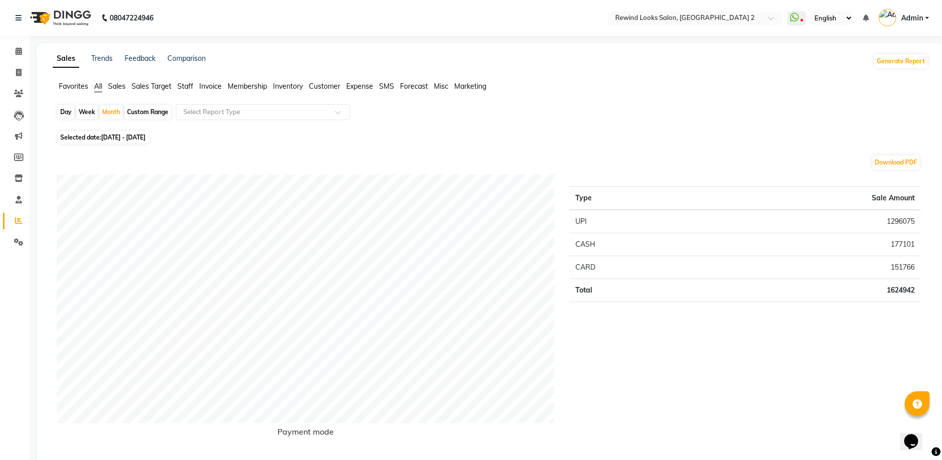
click at [187, 87] on span "Staff" at bounding box center [185, 86] width 16 height 9
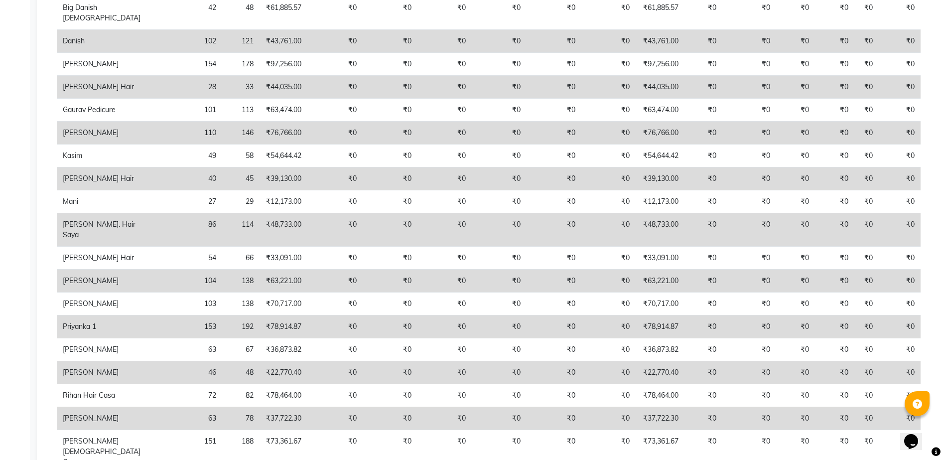
scroll to position [374, 0]
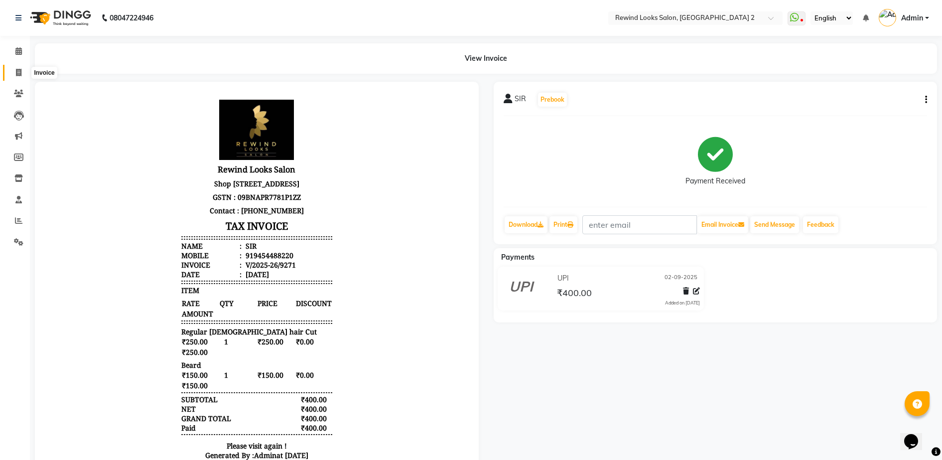
click icon
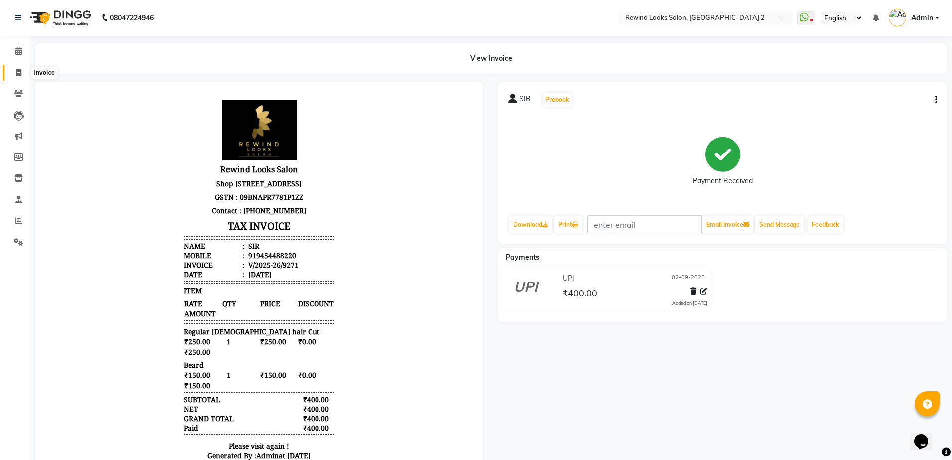
select select "4640"
select select "service"
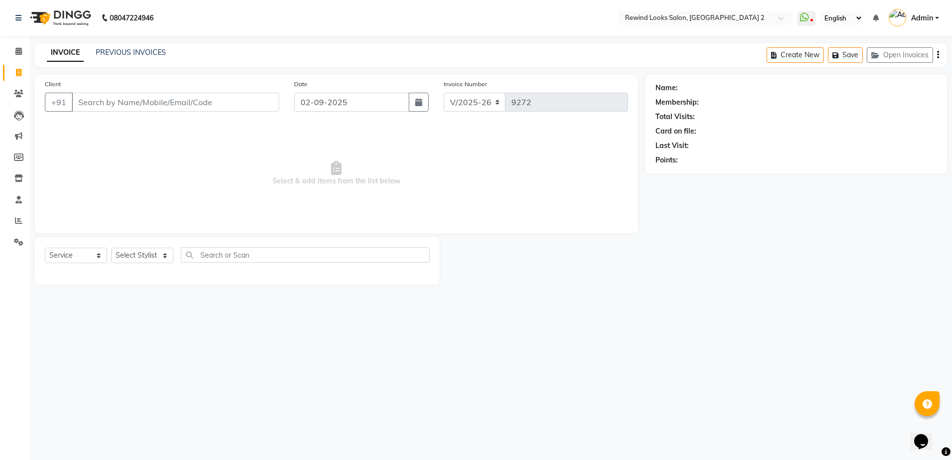
select select "27076"
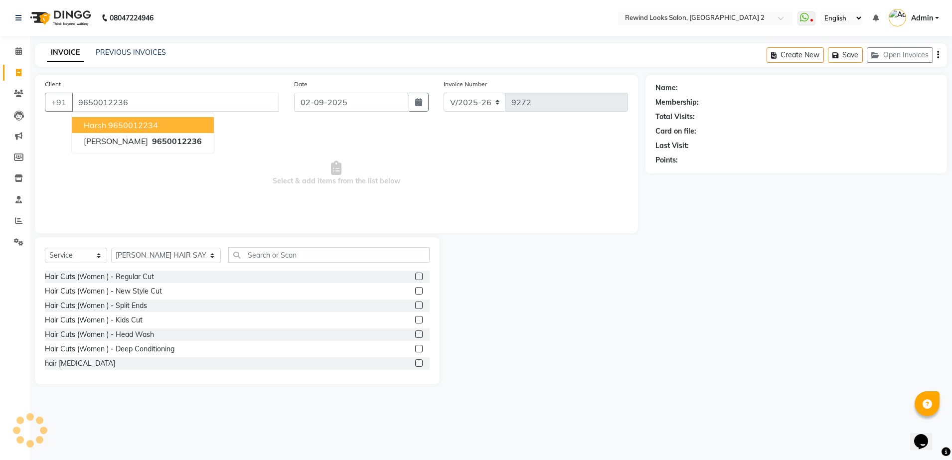
type input "9650012236"
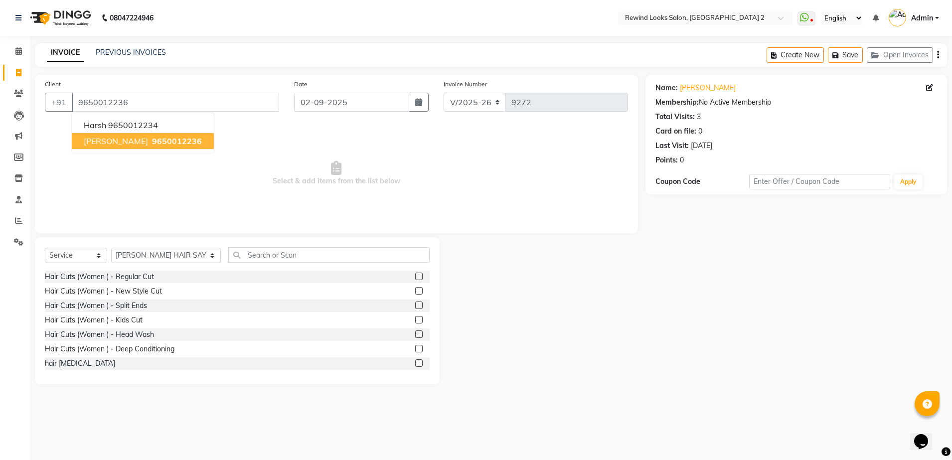
click button "[PERSON_NAME] 9650012236"
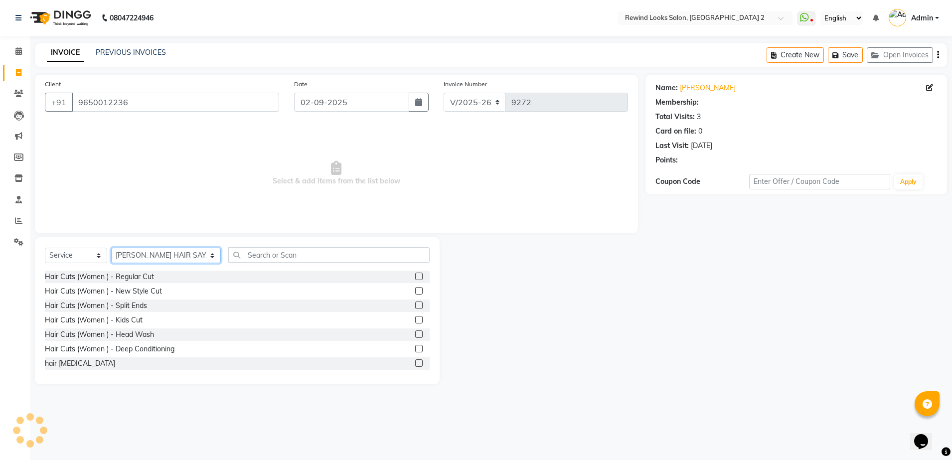
click select "Select Stylist aayat ADMIN Alfad hair Casa [PERSON_NAME] ([DEMOGRAPHIC_DATA] HA…"
select select "74475"
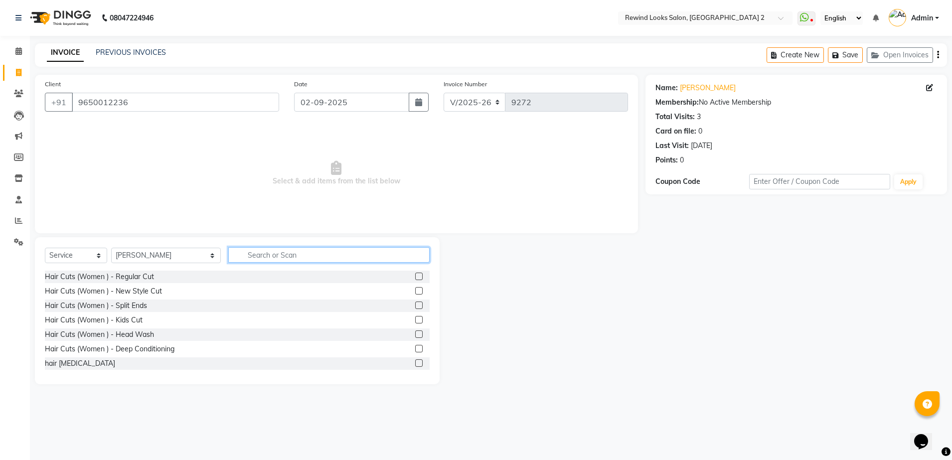
click input "text"
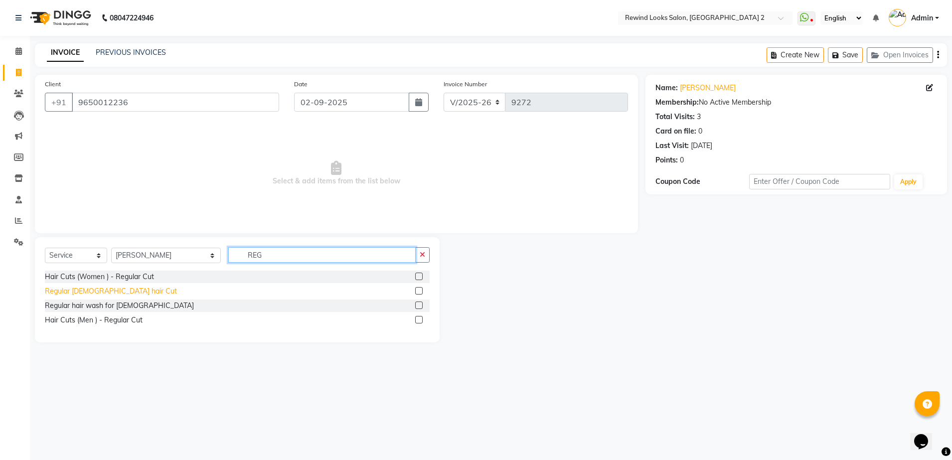
type input "REG"
click div "Regular [DEMOGRAPHIC_DATA] hair Cut"
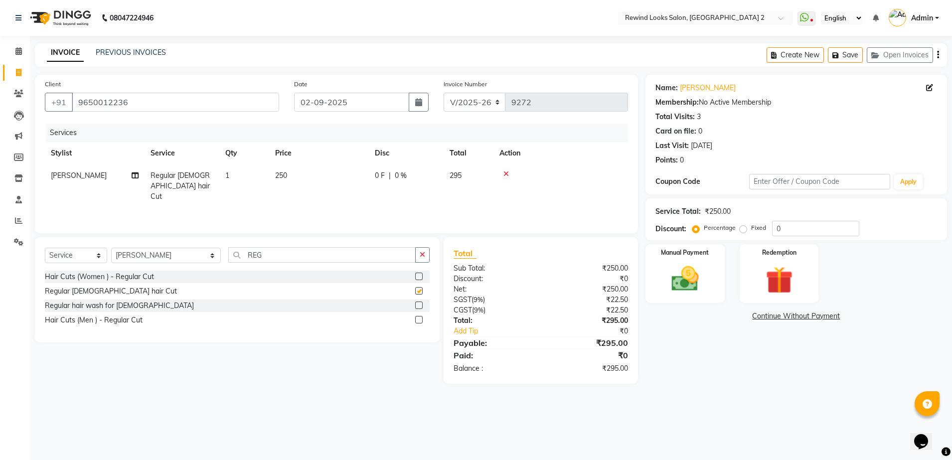
checkbox input "false"
click input "REG"
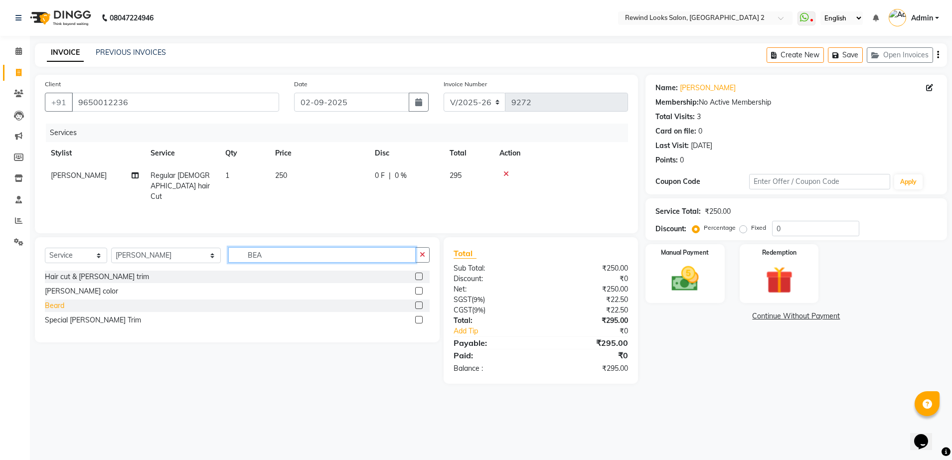
type input "BEA"
click div "Beard"
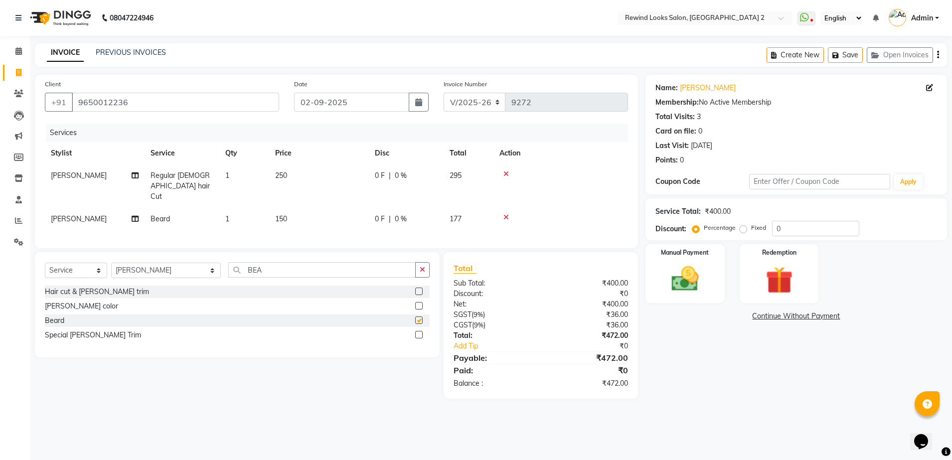
checkbox input "false"
click input "BEA"
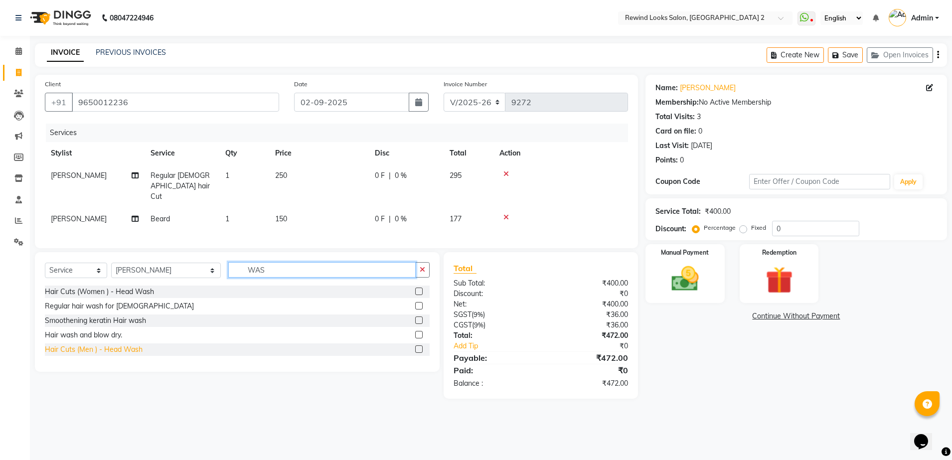
type input "WAS"
click div "Hair Cuts (Men ) - Head Wash"
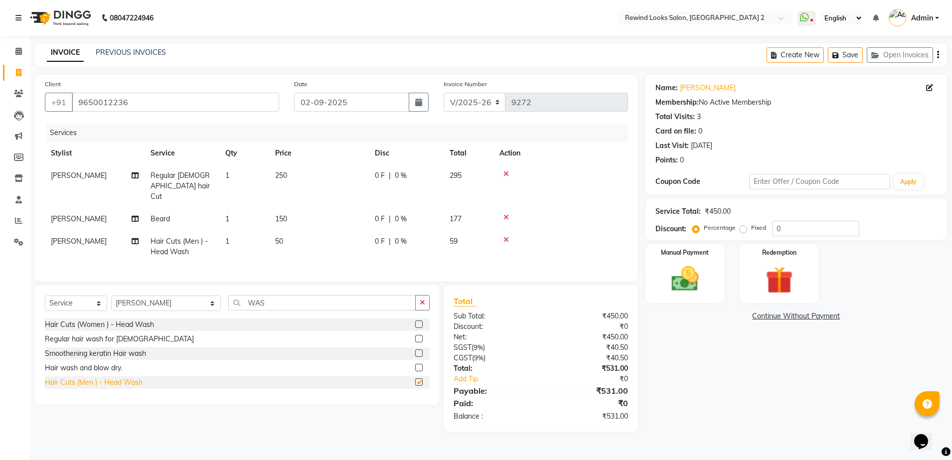
checkbox input "false"
click icon "button"
select select "27076"
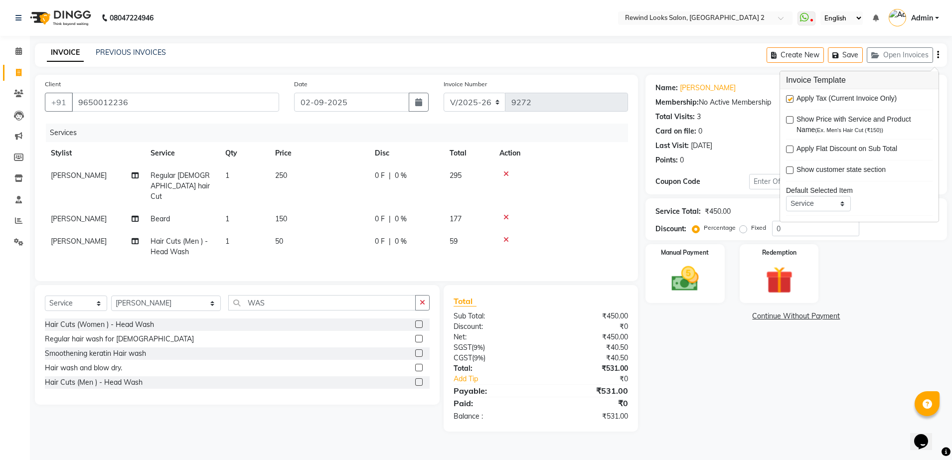
click label
click input "checkbox"
checkbox input "false"
click img
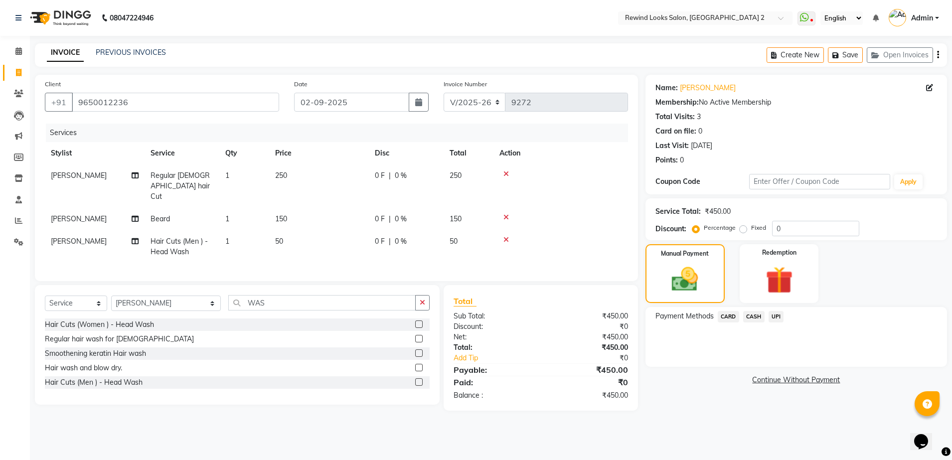
click span "UPI"
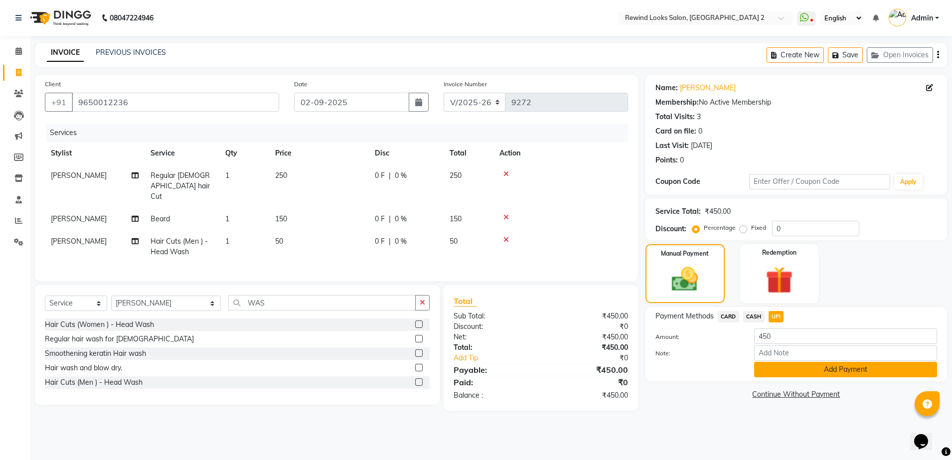
click button "Add Payment"
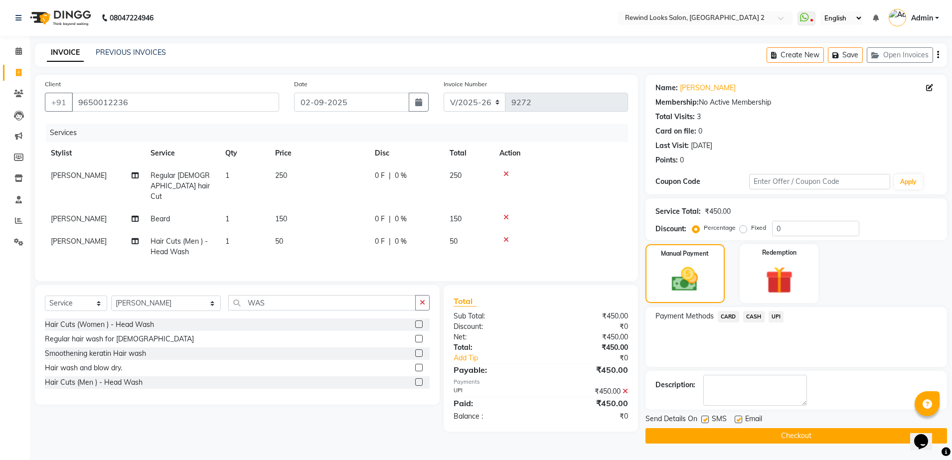
click button "Checkout"
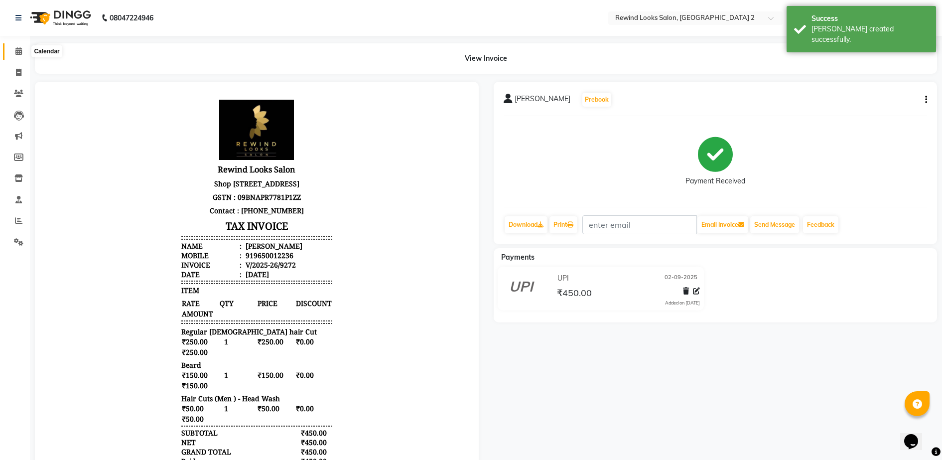
click icon
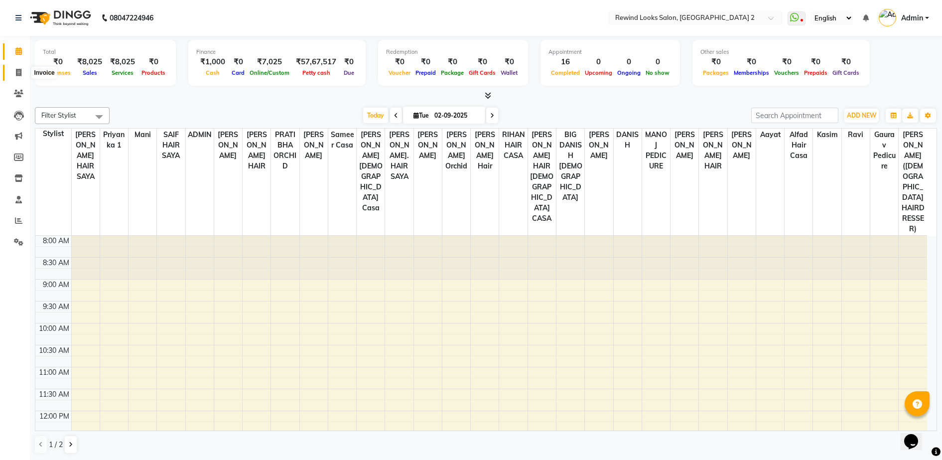
click icon
select select "service"
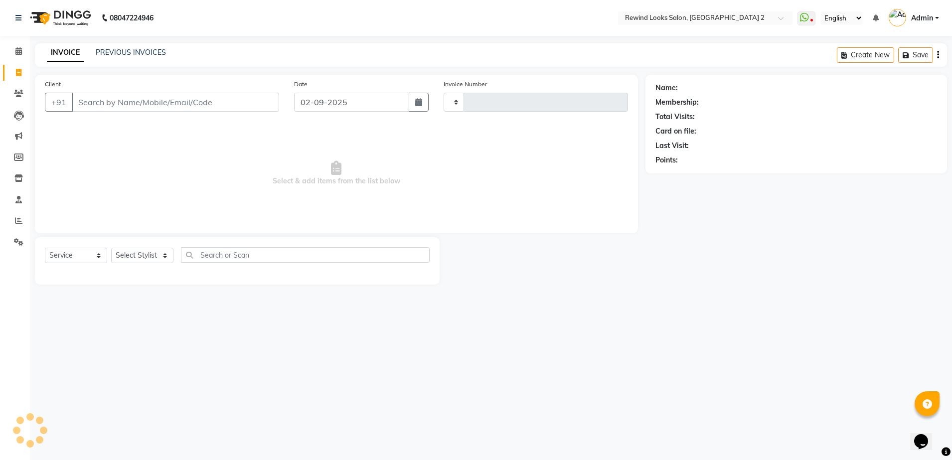
type input "9274"
select select "4640"
select select "27076"
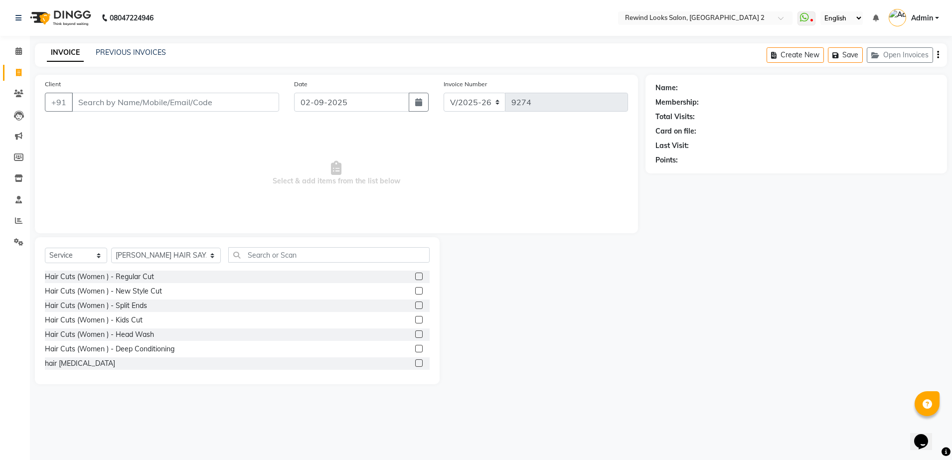
click input "Client"
type input "964844118"
click button "Add Client"
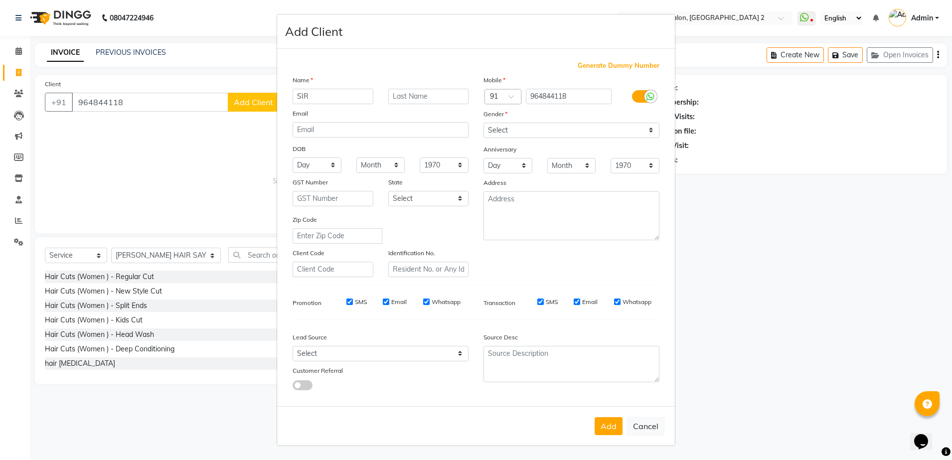
type input "SIR"
click select "Select [DEMOGRAPHIC_DATA] [DEMOGRAPHIC_DATA] Other Prefer Not To Say"
select select "[DEMOGRAPHIC_DATA]"
click select "Select [DEMOGRAPHIC_DATA] [DEMOGRAPHIC_DATA] Other Prefer Not To Say"
click button "Add"
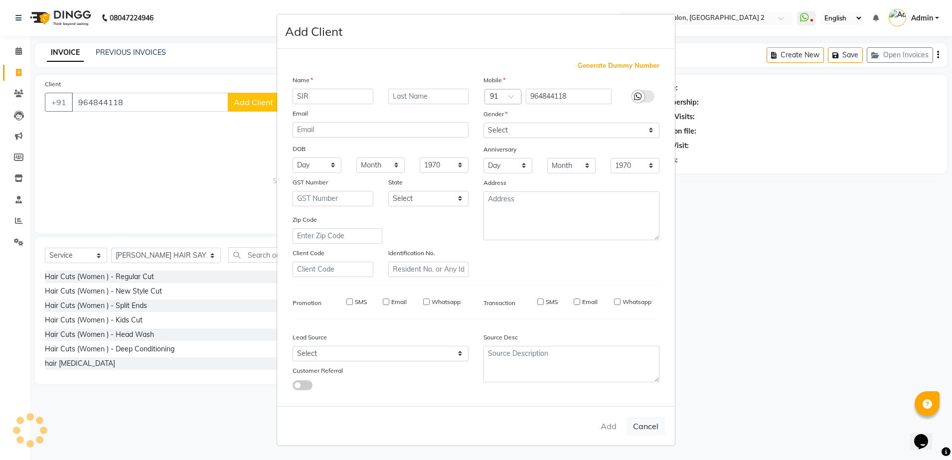
select select
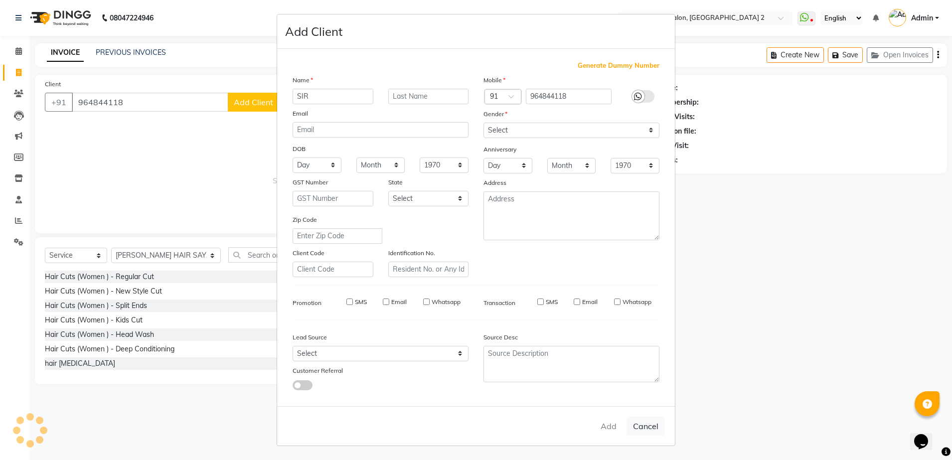
select select
checkbox input "false"
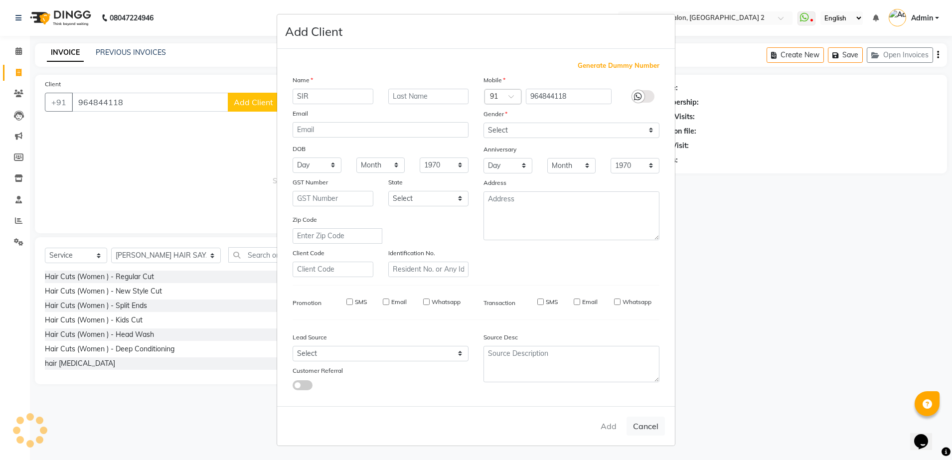
checkbox input "false"
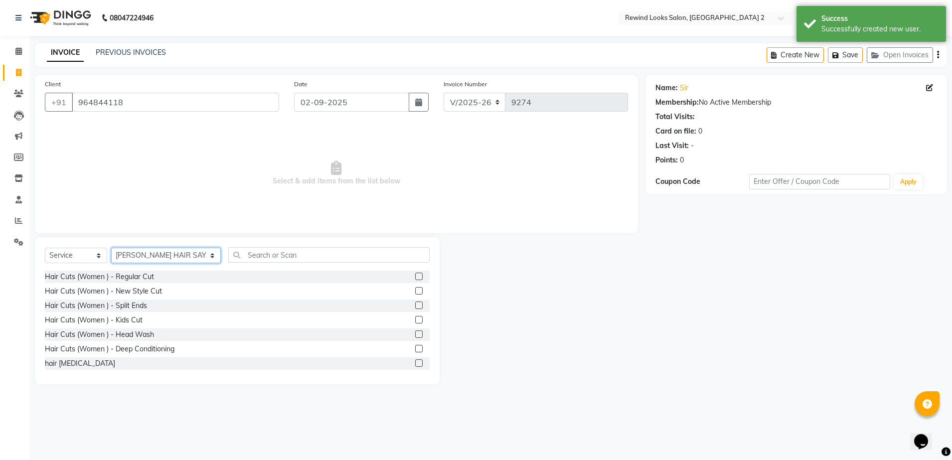
click select "Select Stylist aayat ADMIN Alfad hair Casa [PERSON_NAME] ([DEMOGRAPHIC_DATA] HA…"
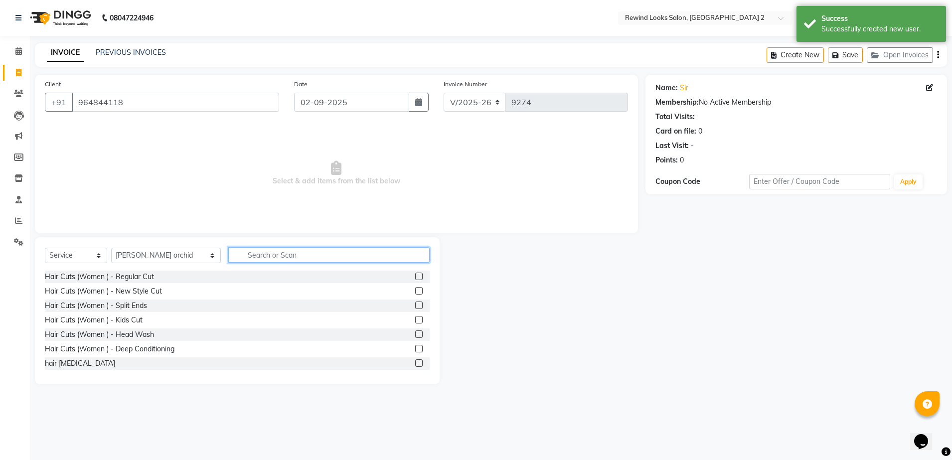
click input "text"
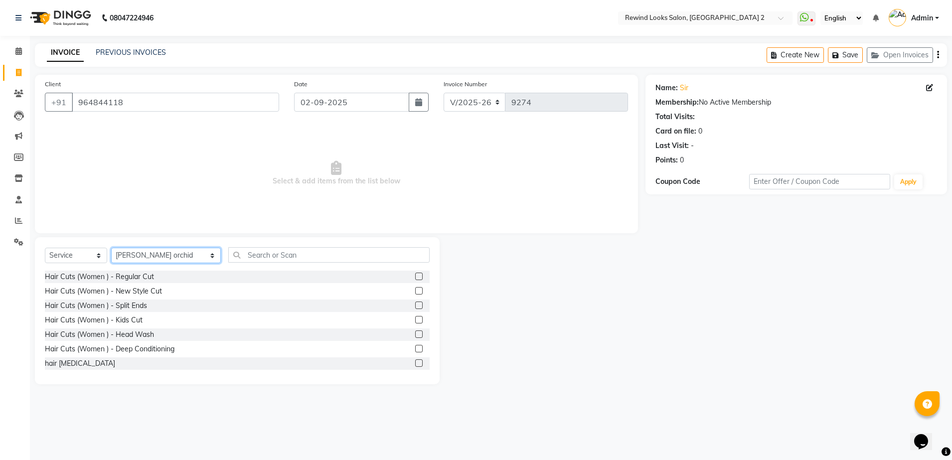
click select "Select Stylist aayat ADMIN Alfad hair Casa [PERSON_NAME] ([DEMOGRAPHIC_DATA] HA…"
select select "47089"
click input "text"
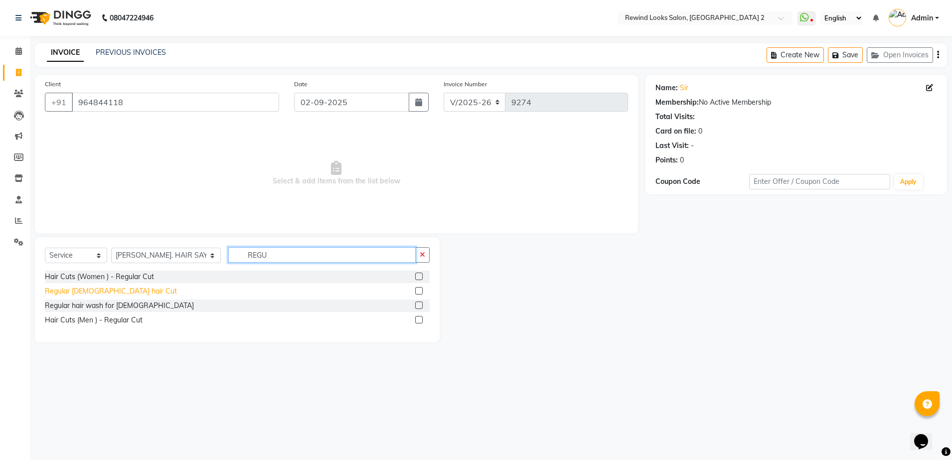
type input "REGU"
click div "Regular [DEMOGRAPHIC_DATA] hair Cut"
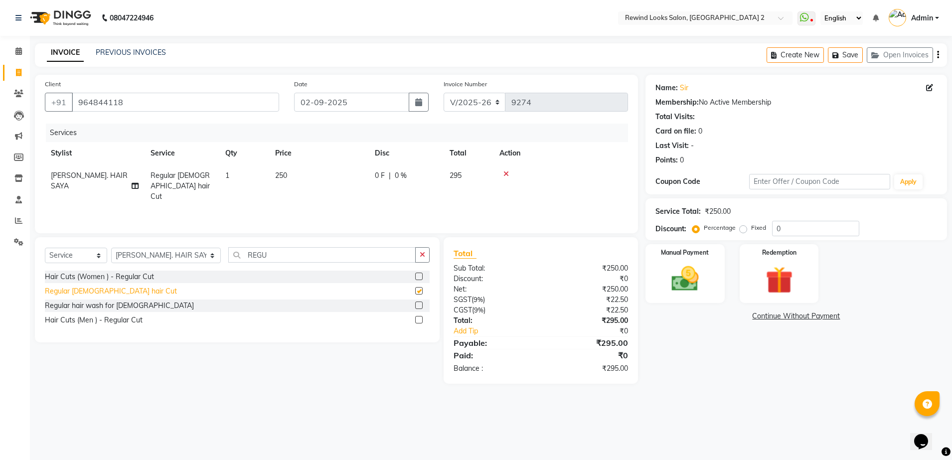
checkbox input "false"
click icon "button"
select select "27076"
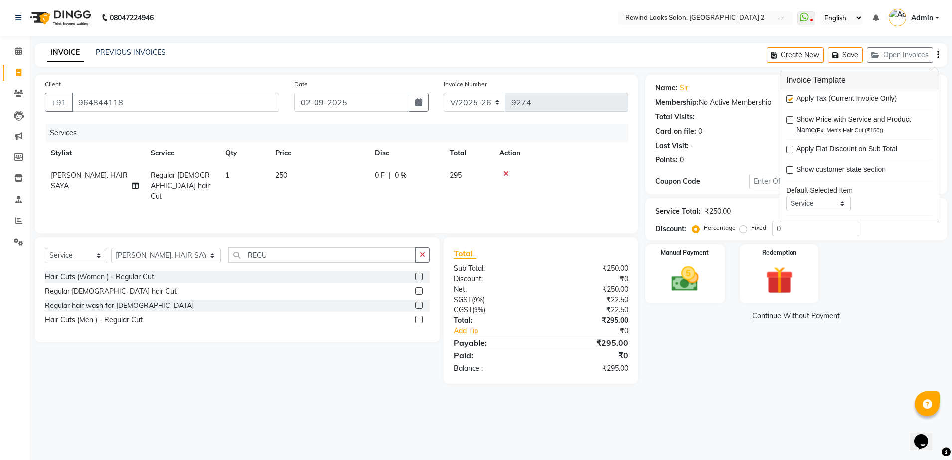
click label
click input "checkbox"
checkbox input "false"
click img
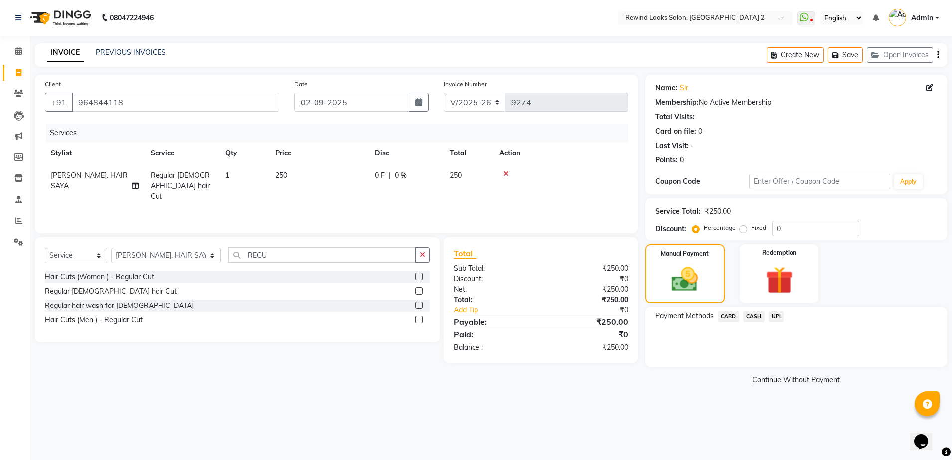
click span "UPI"
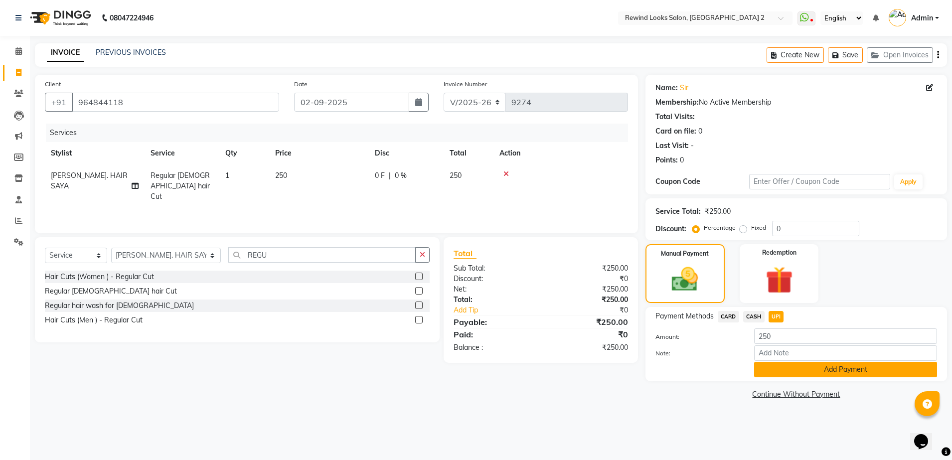
click button "Add Payment"
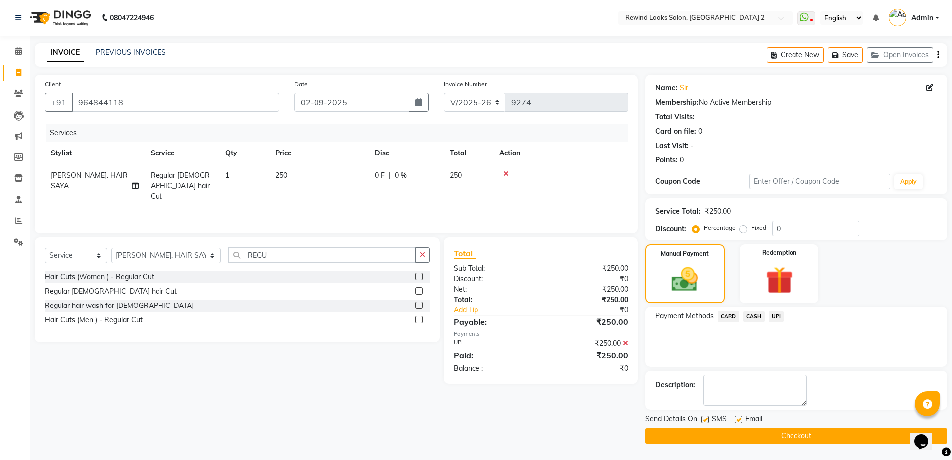
click button "Checkout"
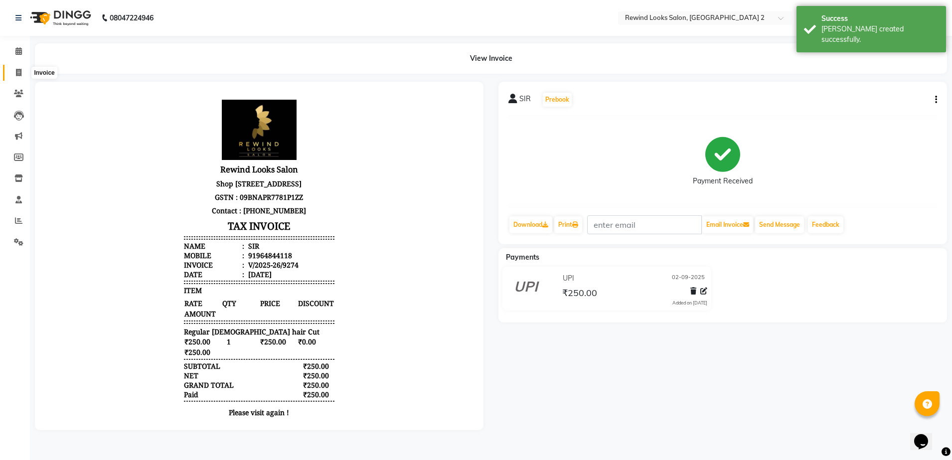
click icon
select select "service"
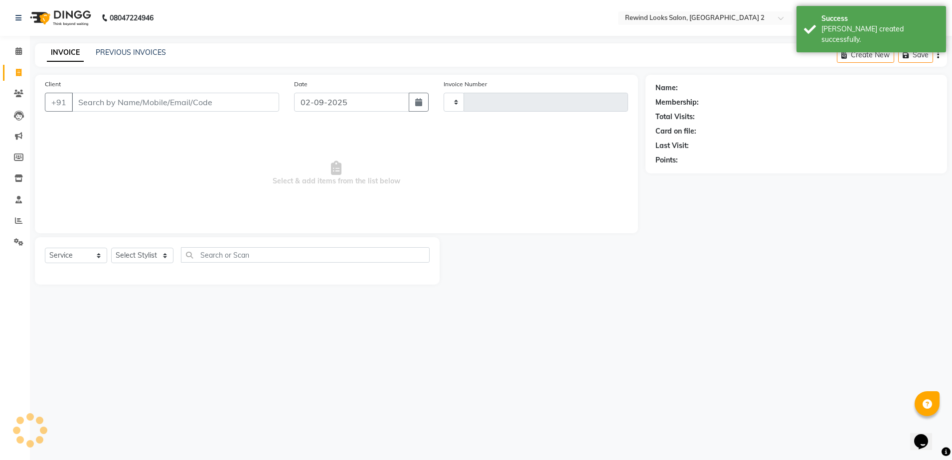
type input "9275"
select select "4640"
select select "27076"
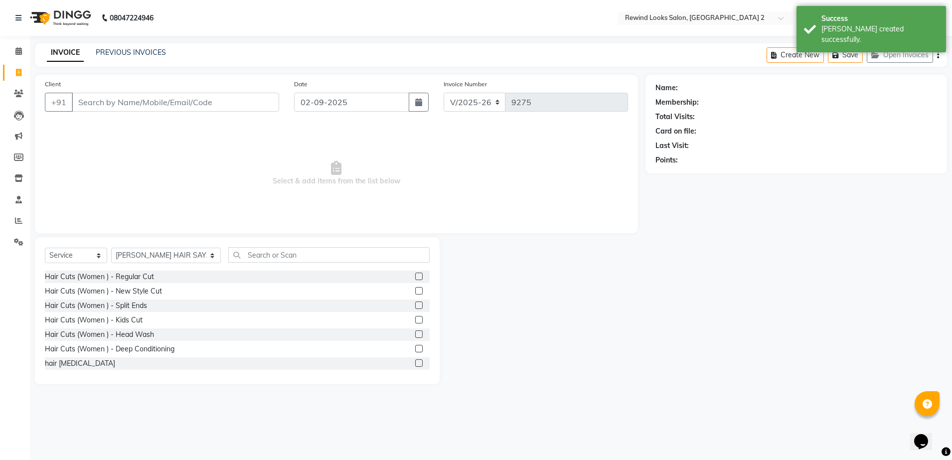
click input "Client"
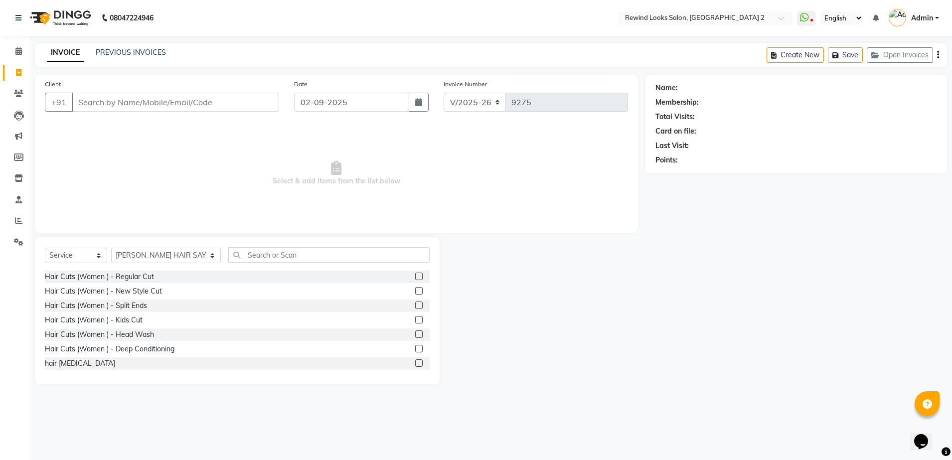
click input "Client"
type input "870708625"
click span "Add Client"
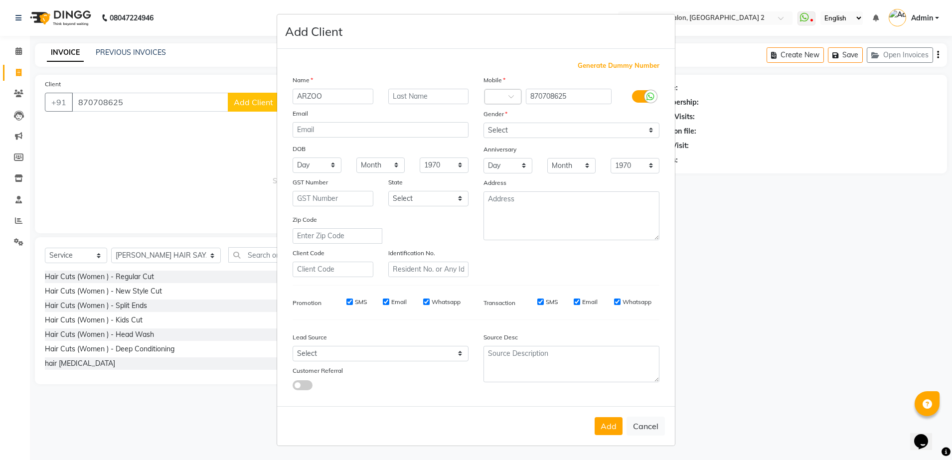
type input "ARZOO"
click select "Select [DEMOGRAPHIC_DATA] [DEMOGRAPHIC_DATA] Other Prefer Not To Say"
select select "[DEMOGRAPHIC_DATA]"
click select "Select [DEMOGRAPHIC_DATA] [DEMOGRAPHIC_DATA] Other Prefer Not To Say"
click button "Add"
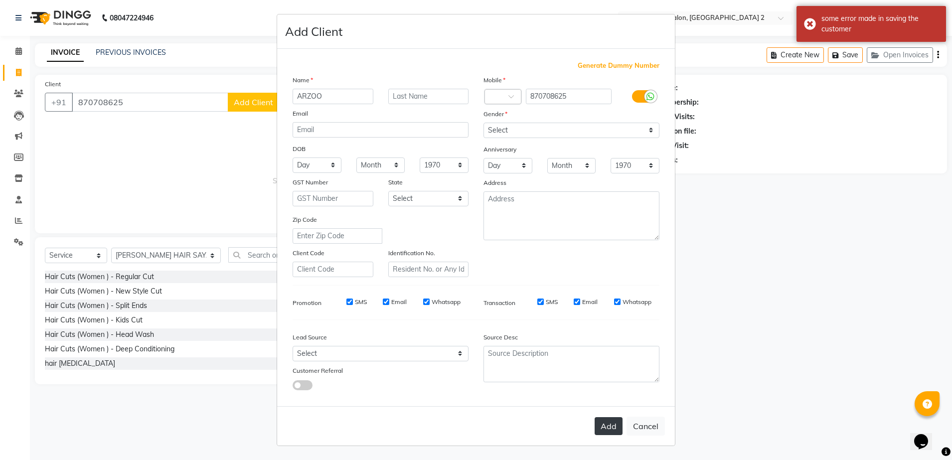
click button "Add"
click button "Cancel"
select select
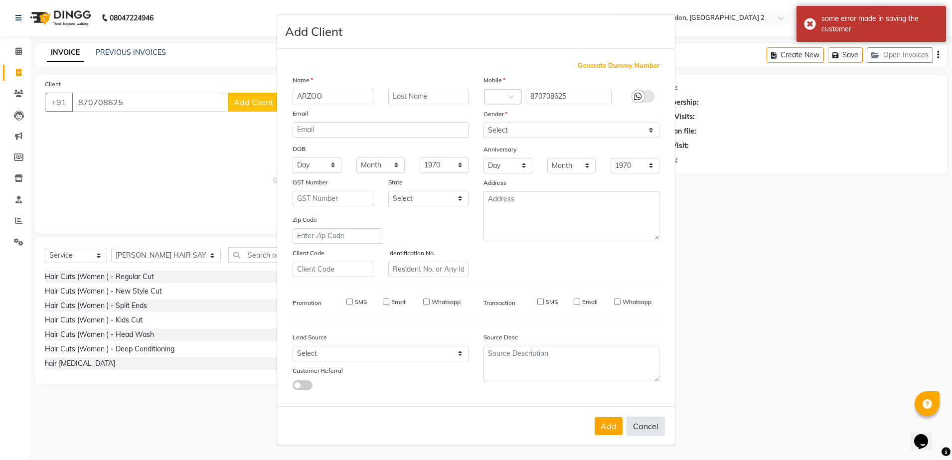
select select
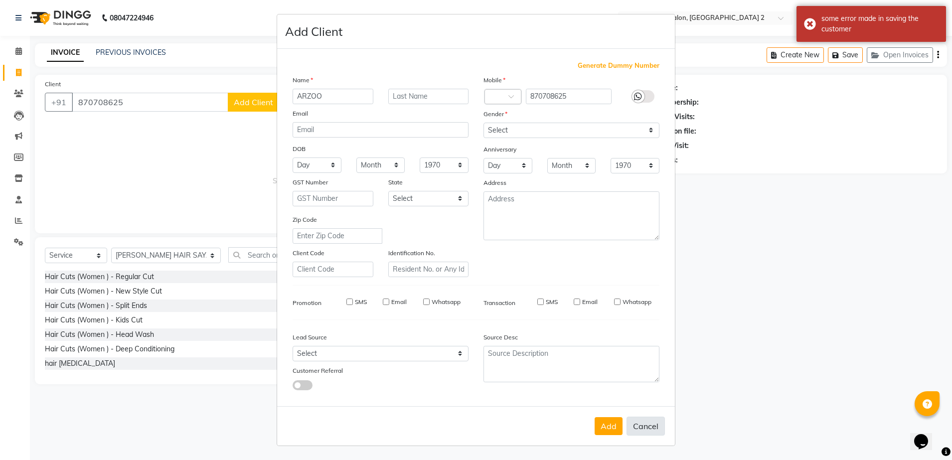
checkbox input "false"
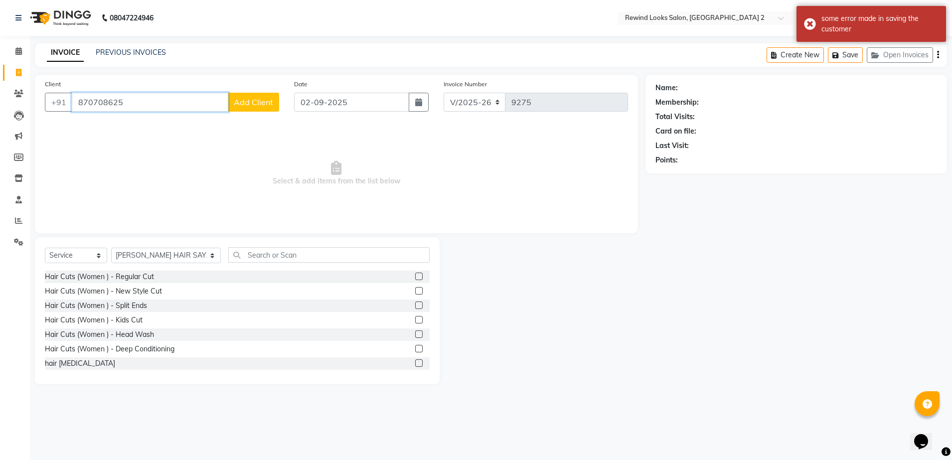
click input "870708625"
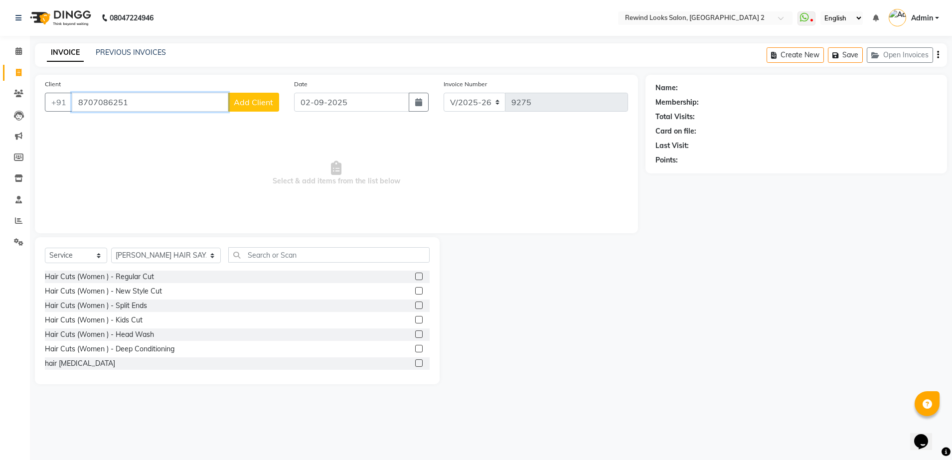
type input "8707086251"
click span "Add Client"
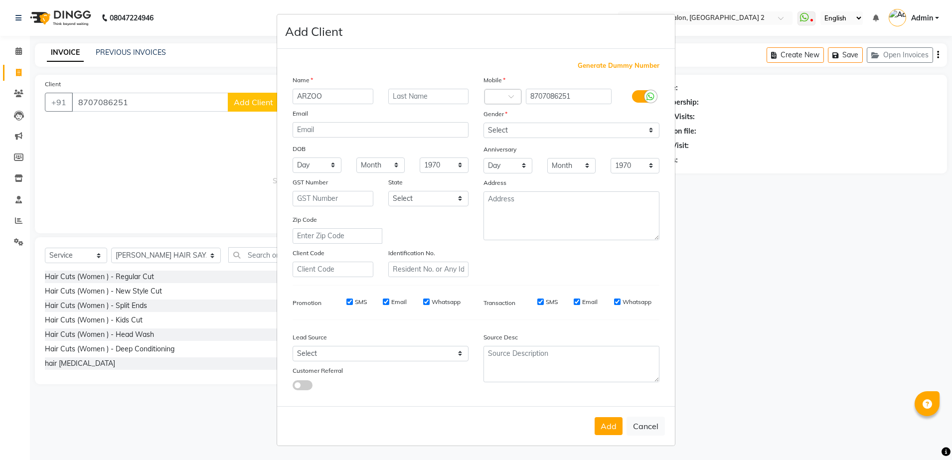
type input "ARZOO"
click select "Select [DEMOGRAPHIC_DATA] [DEMOGRAPHIC_DATA] Other Prefer Not To Say"
select select "[DEMOGRAPHIC_DATA]"
click select "Select [DEMOGRAPHIC_DATA] [DEMOGRAPHIC_DATA] Other Prefer Not To Say"
click button "Add"
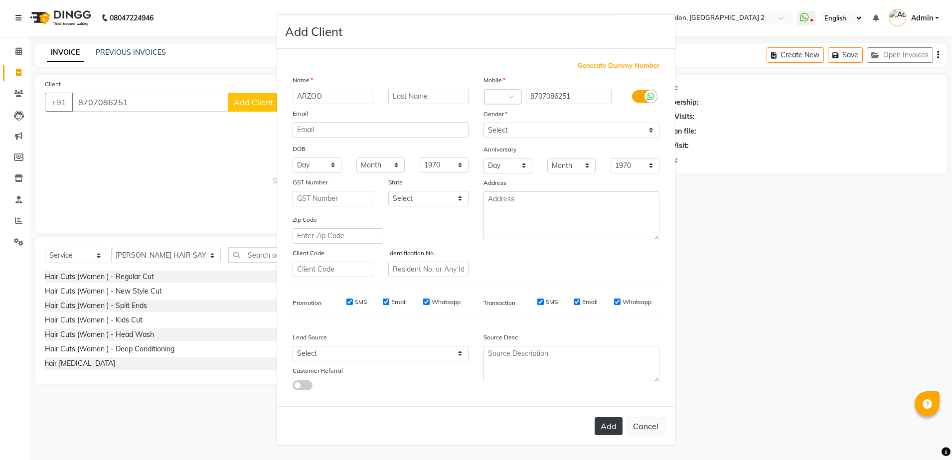
click button "Add"
click ngb-modal-window "Add Client Generate Dummy Number Name ARZOO Email DOB Day 01 02 03 04 05 06 07 …"
click button "Add"
click ngb-modal-window "Add Client Generate Dummy Number Name ARZOO Email DOB Day 01 02 03 04 05 06 07 …"
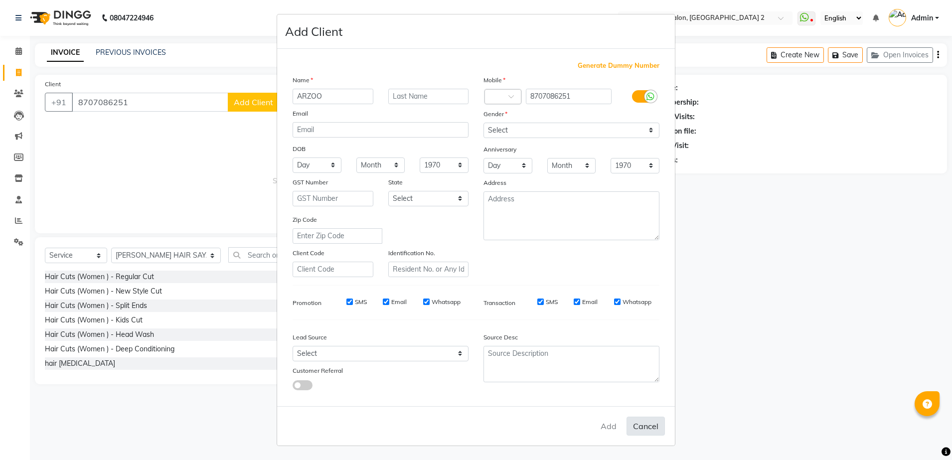
click button "Cancel"
select select
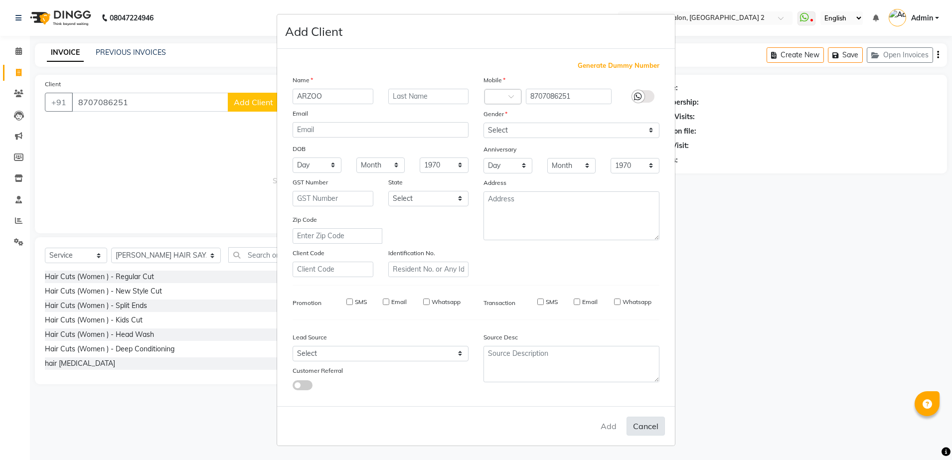
select select
checkbox input "false"
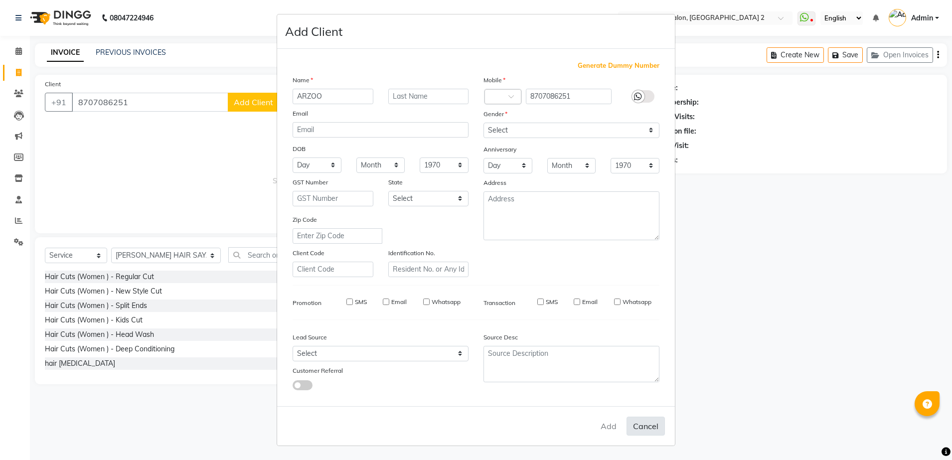
checkbox input "false"
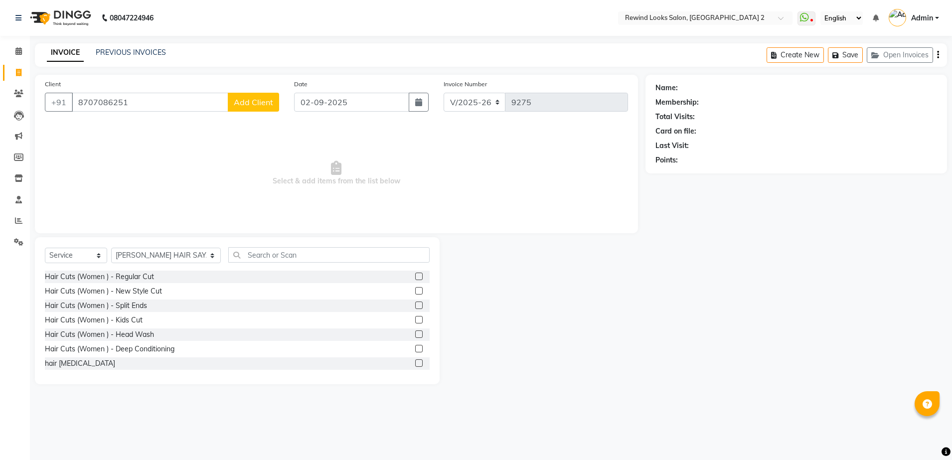
click span "Add Client"
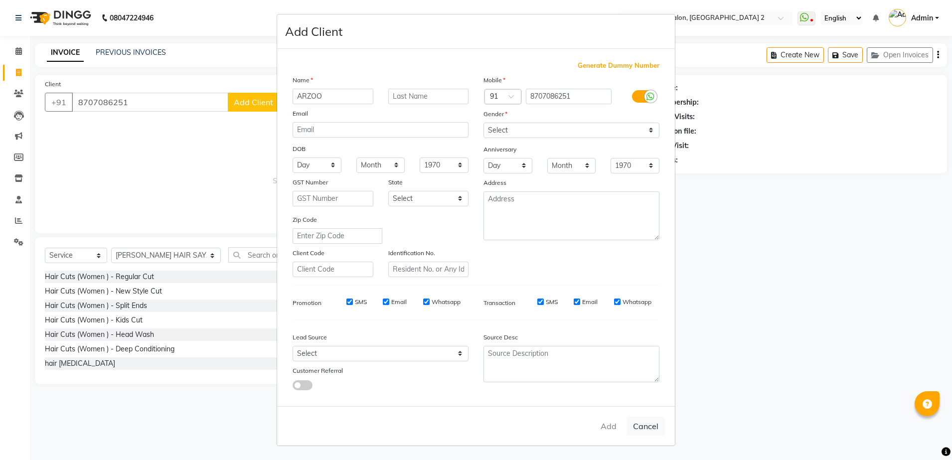
type input "ARZOO"
click select "Select [DEMOGRAPHIC_DATA] [DEMOGRAPHIC_DATA] Other Prefer Not To Say"
select select "[DEMOGRAPHIC_DATA]"
click select "Select [DEMOGRAPHIC_DATA] [DEMOGRAPHIC_DATA] Other Prefer Not To Say"
click div "Add Cancel"
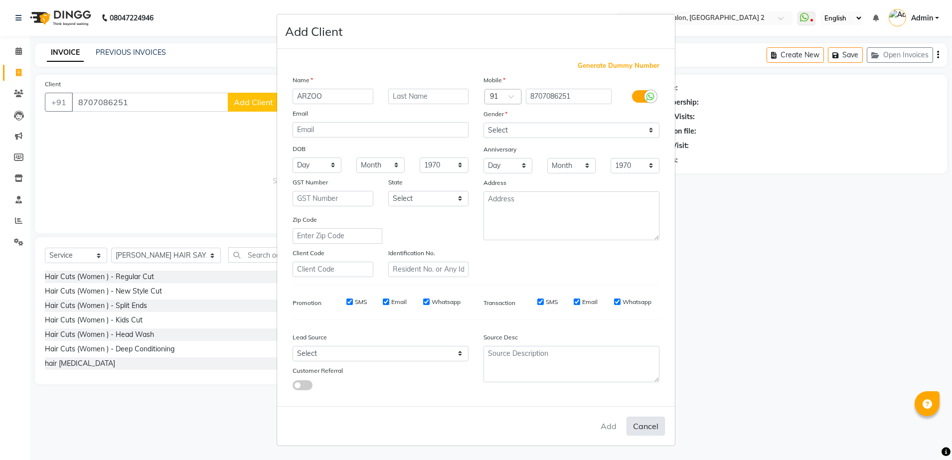
click button "Cancel"
select select
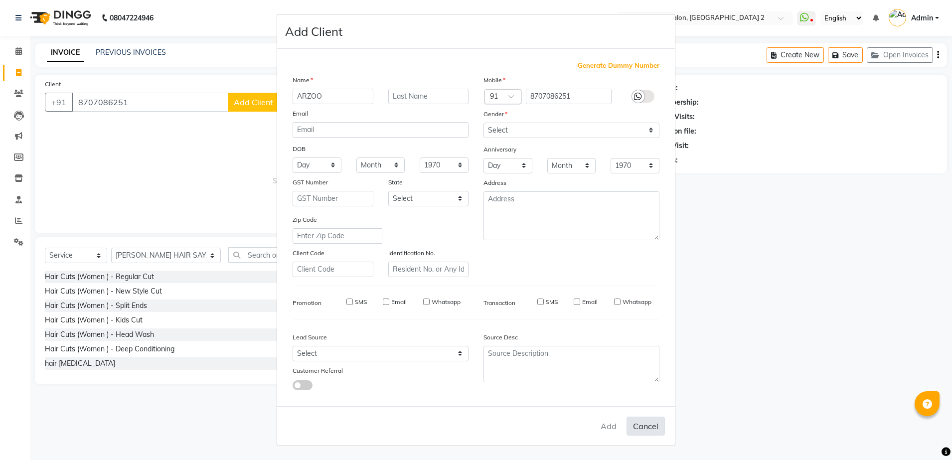
select select
checkbox input "false"
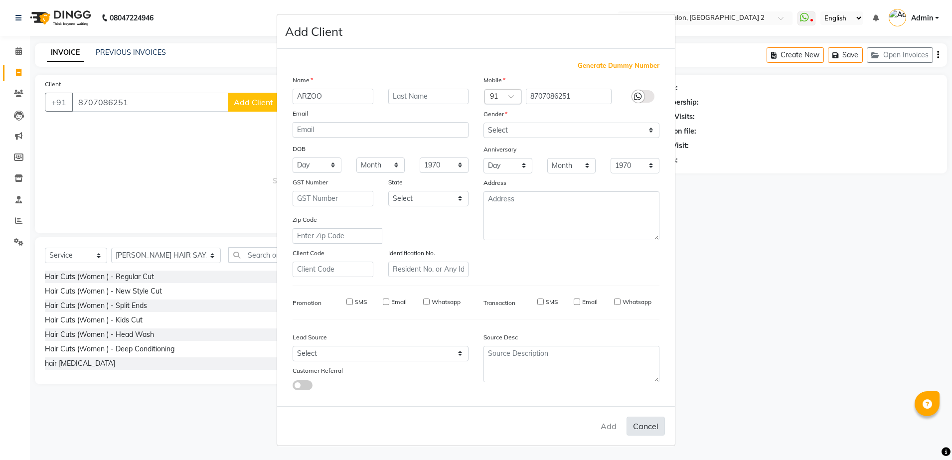
checkbox input "false"
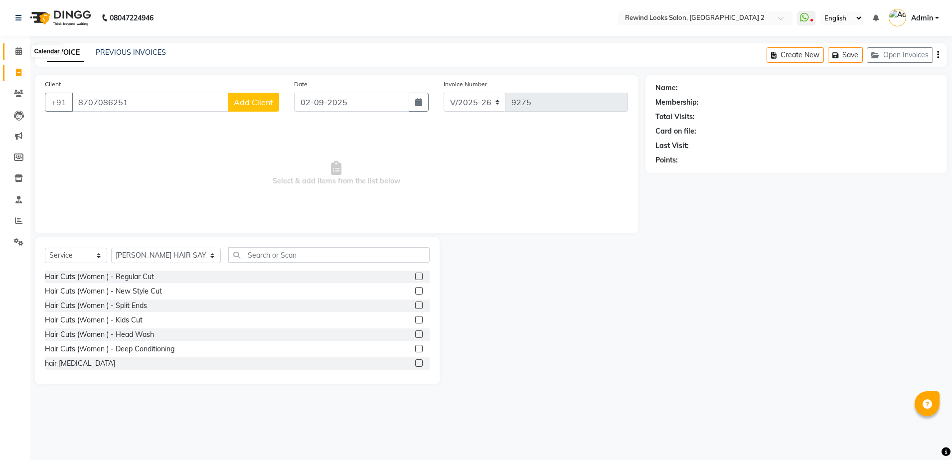
click span
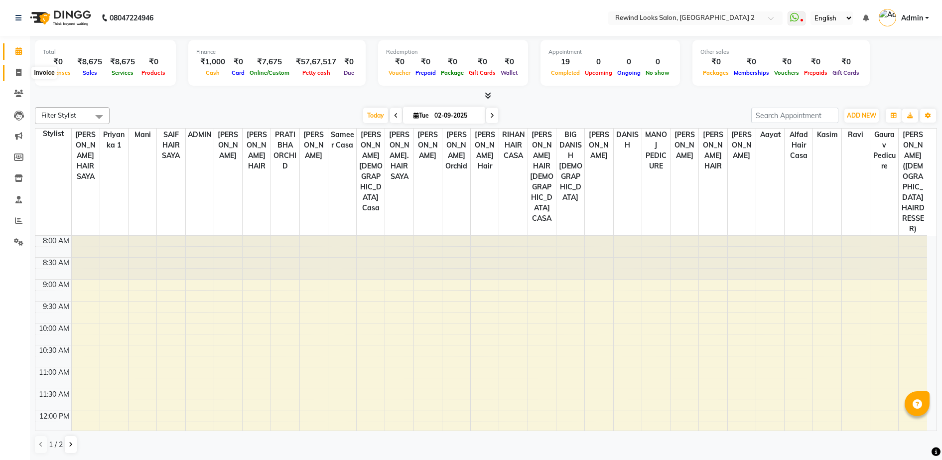
click icon
select select "4640"
select select "service"
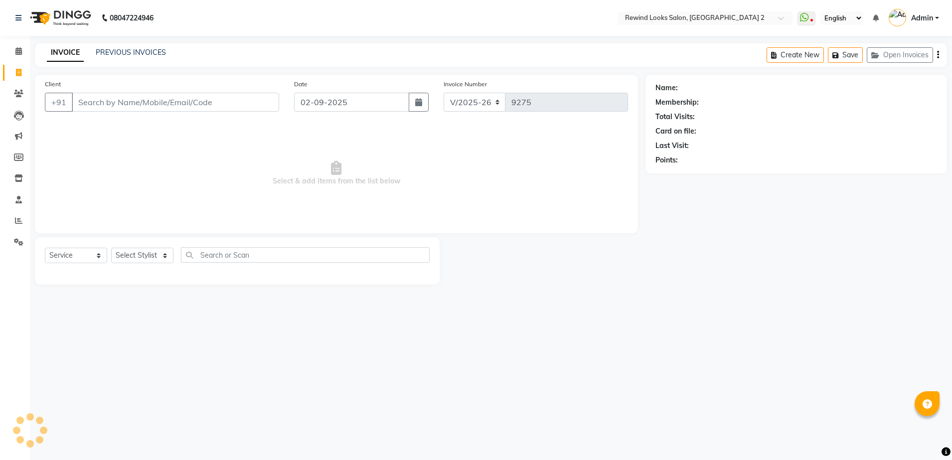
select select "27076"
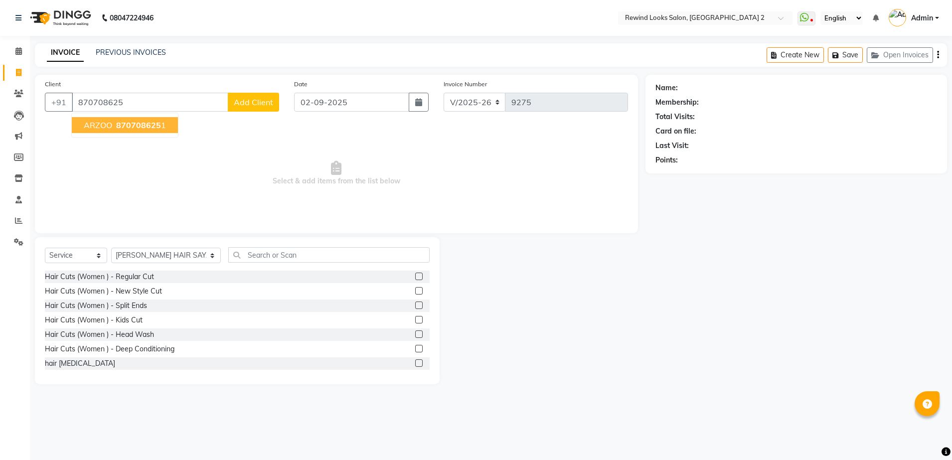
click button "ARZOO 870708625 1"
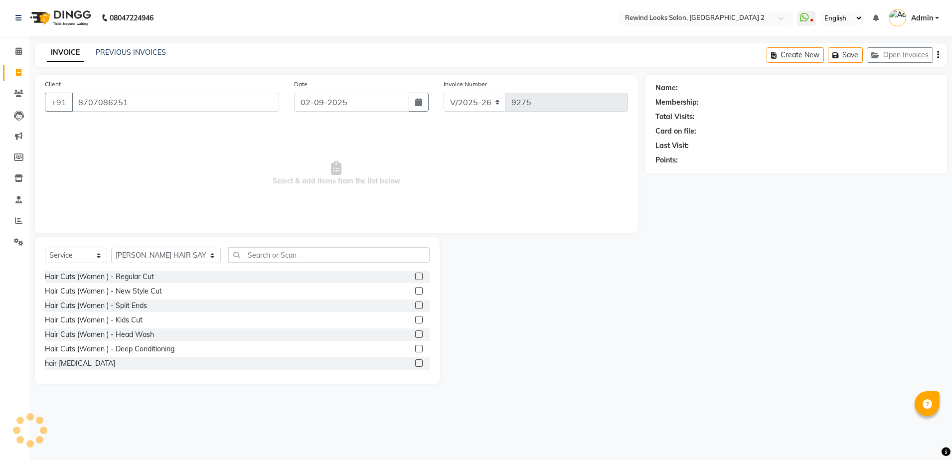
type input "8707086251"
select select "1: Object"
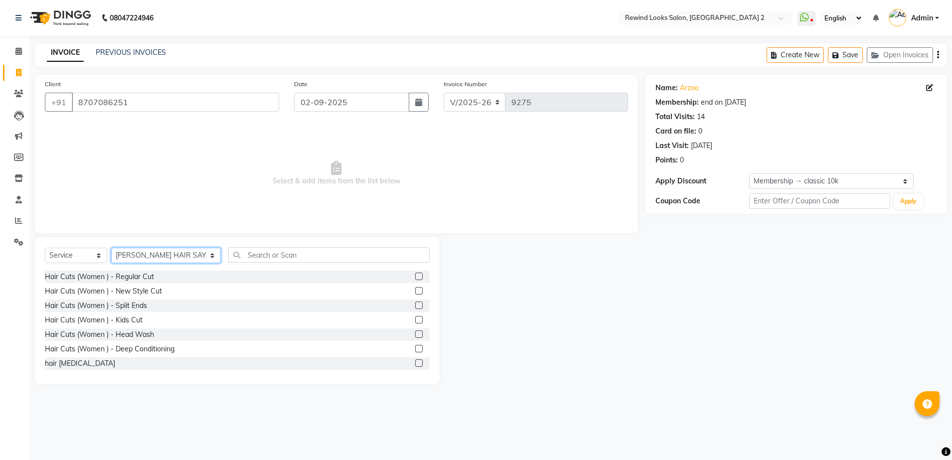
click select "Select Stylist aayat ADMIN Alfad hair Casa [PERSON_NAME] ([DEMOGRAPHIC_DATA] HA…"
select select "58106"
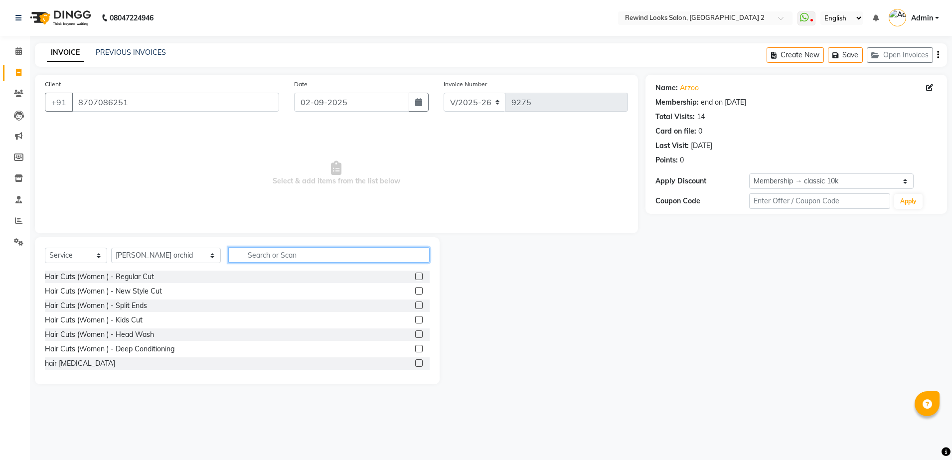
click input "text"
type input "THR"
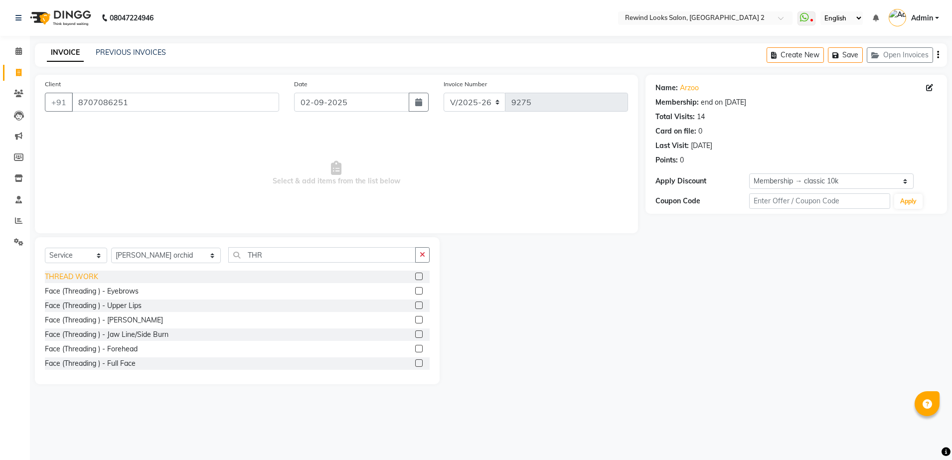
click div "THREAD WORK"
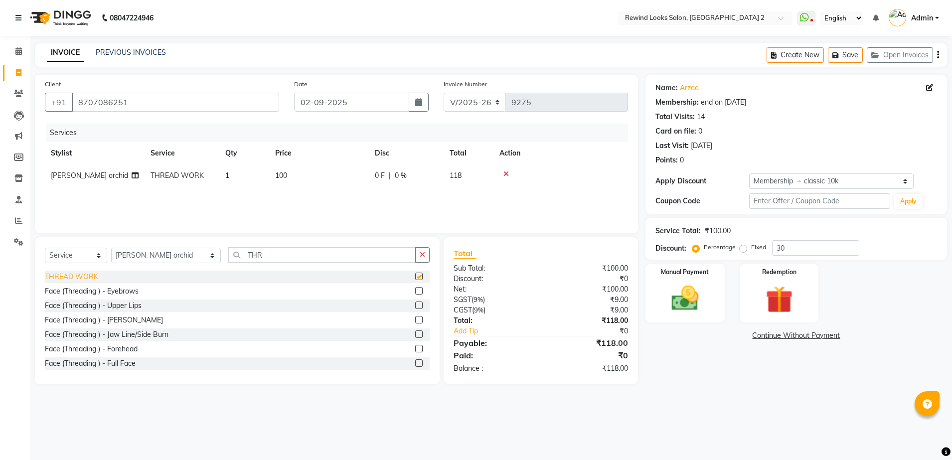
checkbox input "false"
click button "button"
select select "27076"
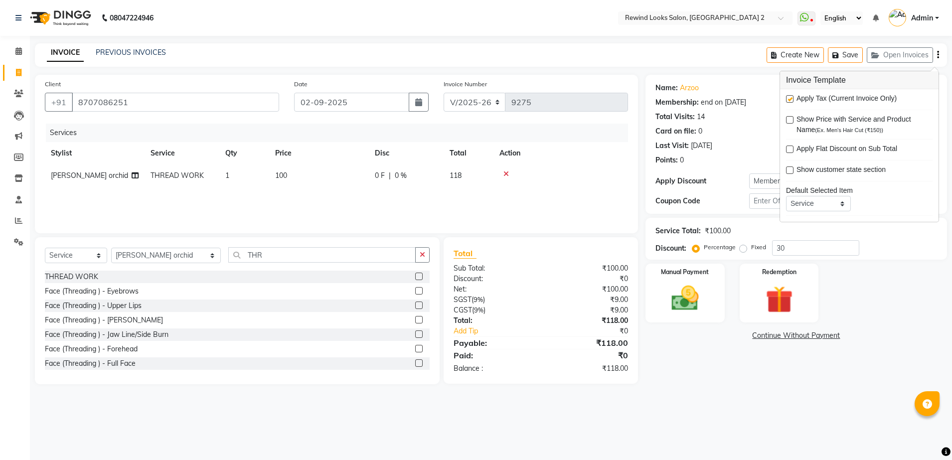
click label
click input "checkbox"
checkbox input "false"
click span "100"
select select "58106"
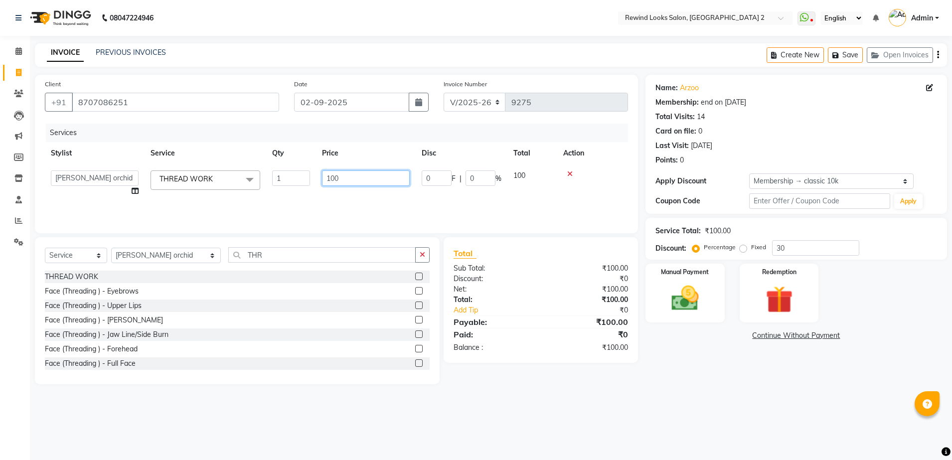
click input "100"
type input "80"
click div "Services Stylist Service Qty Price Disc Total Action [PERSON_NAME] orchid THREA…"
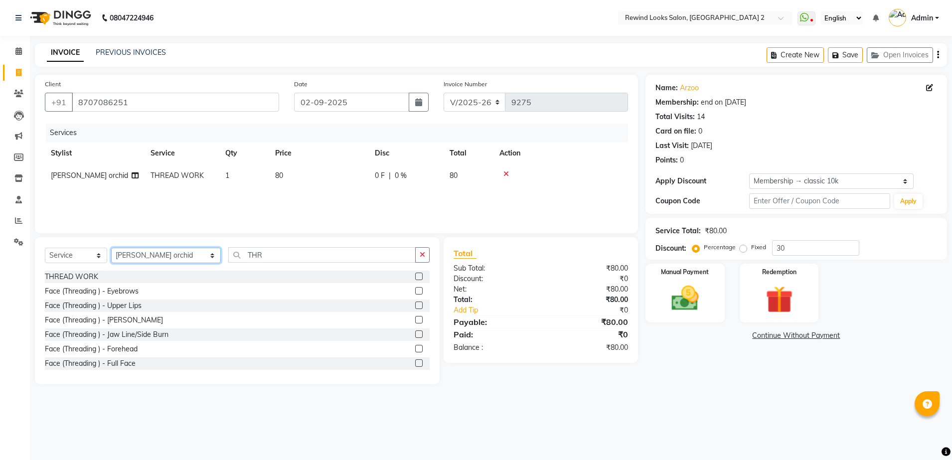
click select "Select Stylist aayat ADMIN Alfad hair Casa [PERSON_NAME] ([DEMOGRAPHIC_DATA] HA…"
select select "87740"
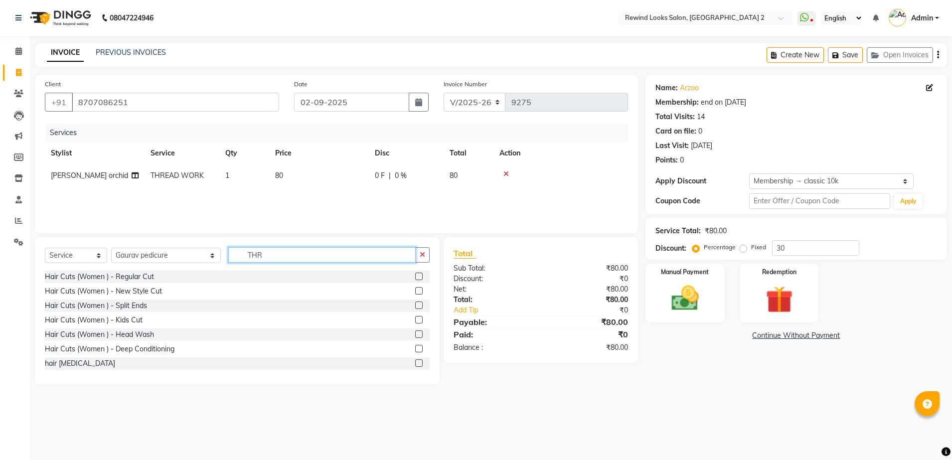
click input "THR"
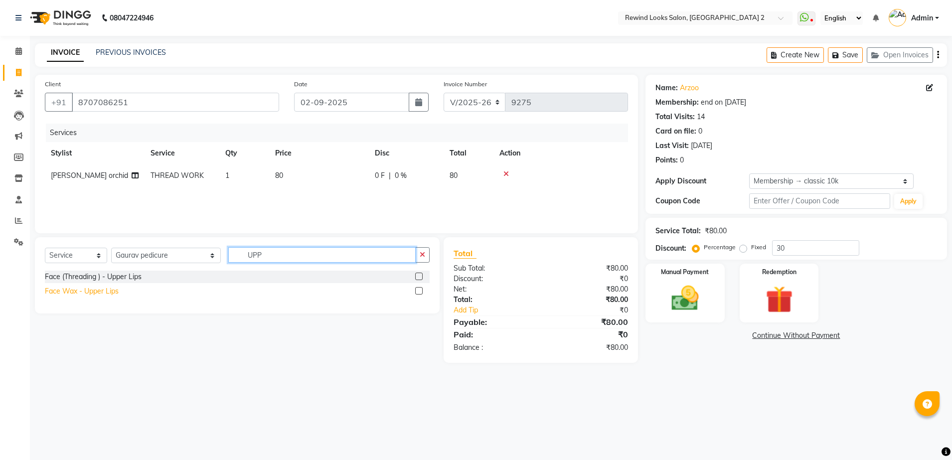
type input "UPP"
click div "Face Wax - Upper Lips"
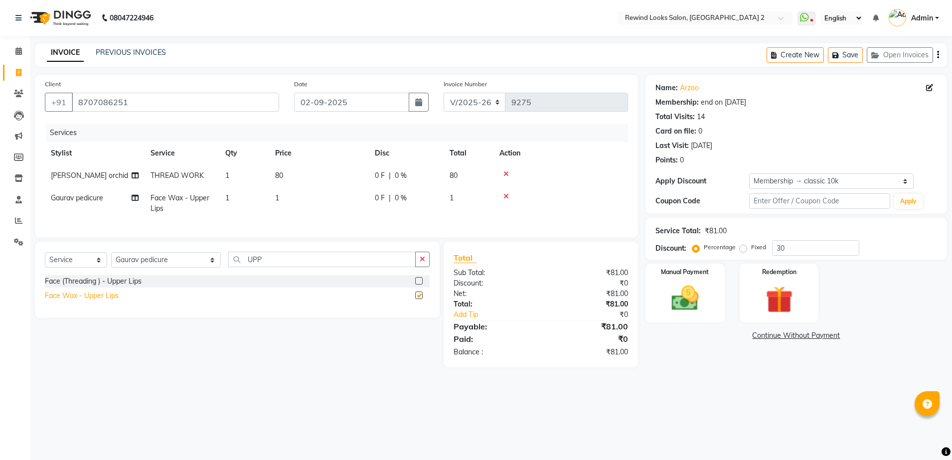
checkbox input "false"
click div "Face (Threading ) - Upper Lips"
checkbox input "false"
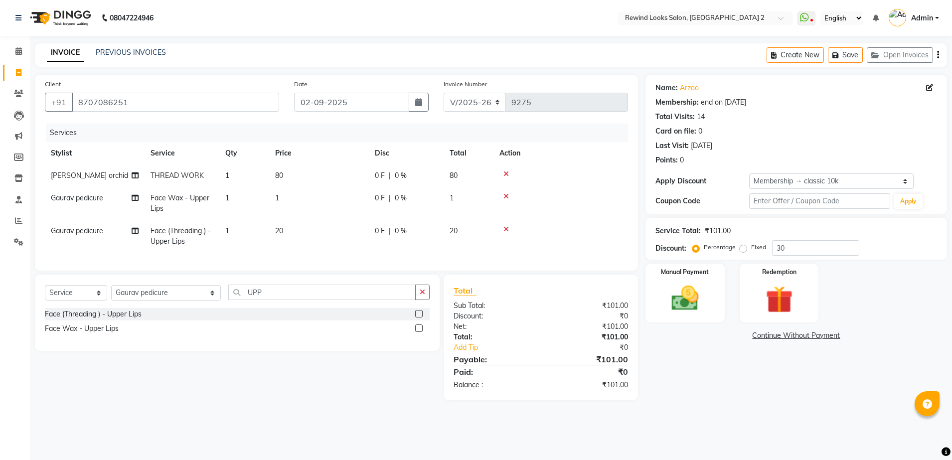
click div
click icon
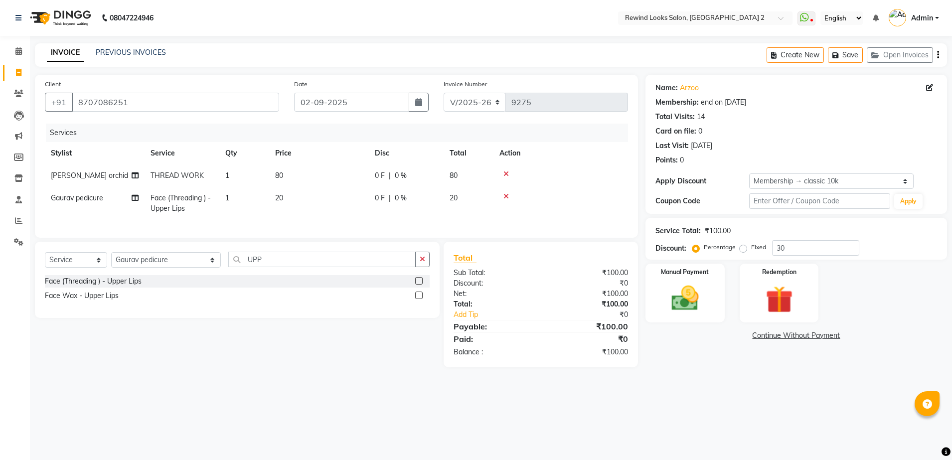
click span "20"
select select "87740"
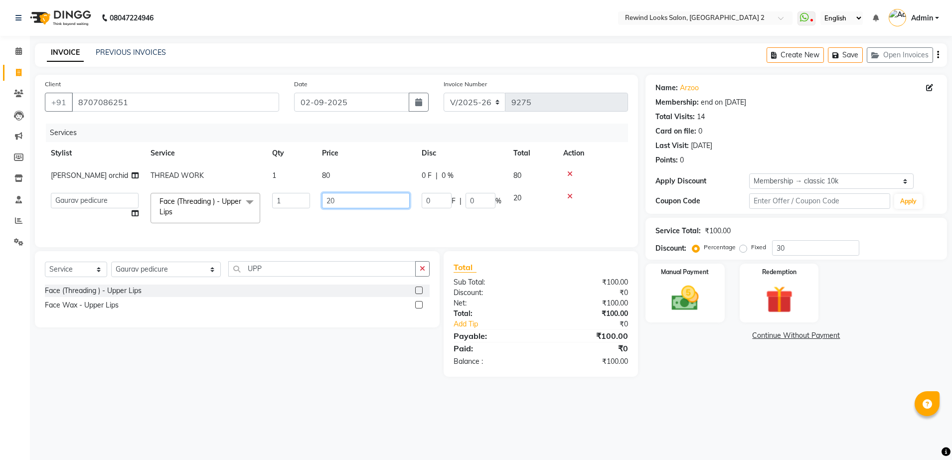
click input "20"
type input "30"
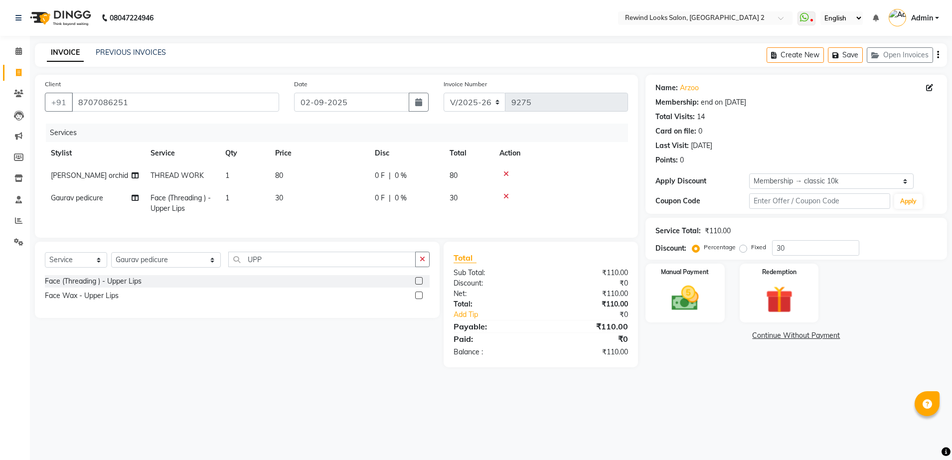
click div "Services Stylist Service Qty Price Disc Total Action [PERSON_NAME] orchid THREA…"
click span "30"
select select "87740"
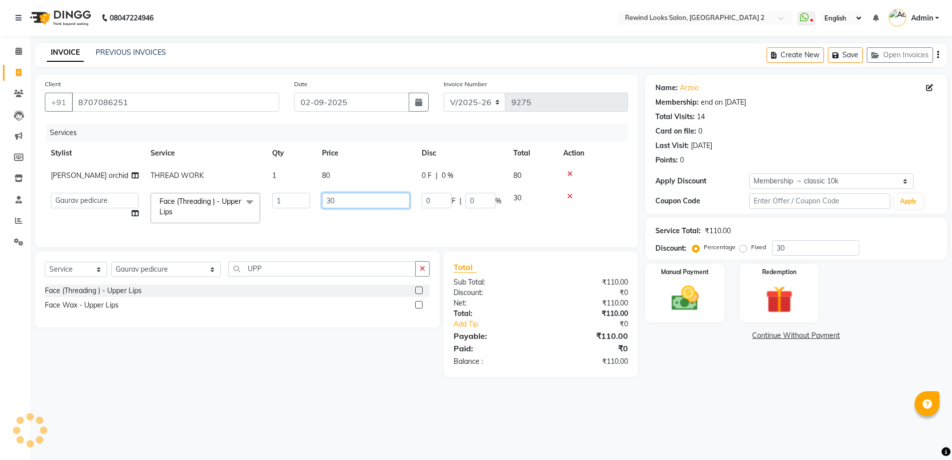
click input "30"
type input "50"
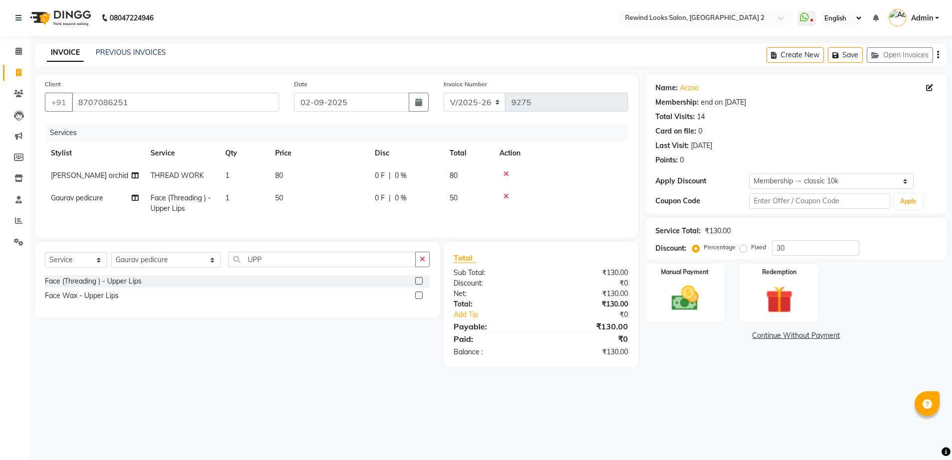
click div "Services Stylist Service Qty Price Disc Total Action [PERSON_NAME] orchid THREA…"
click img
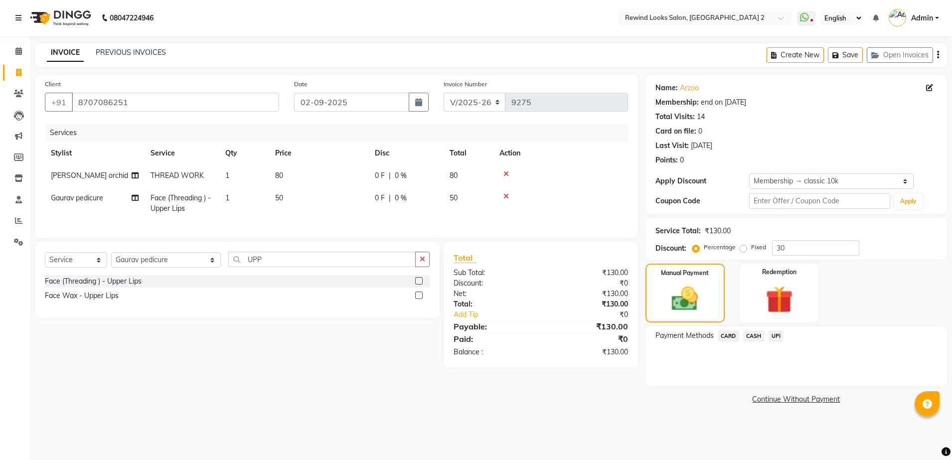
click span "UPI"
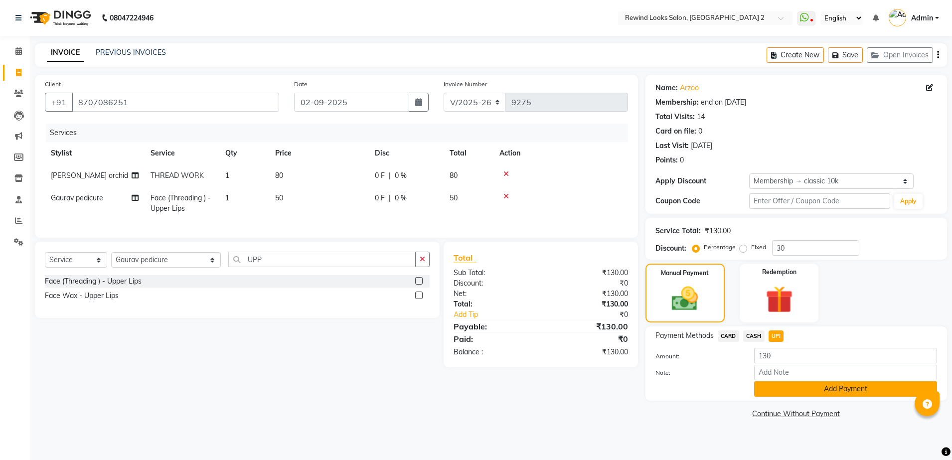
click button "Add Payment"
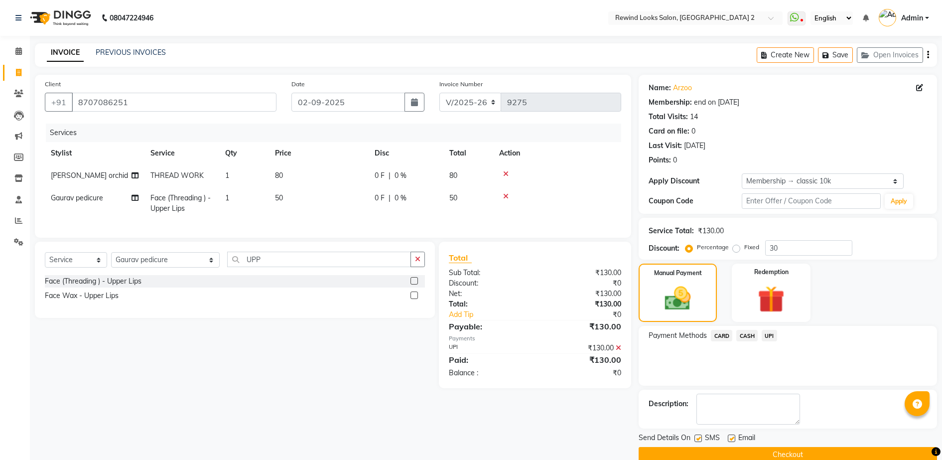
click button "Checkout"
